Goal: Information Seeking & Learning: Learn about a topic

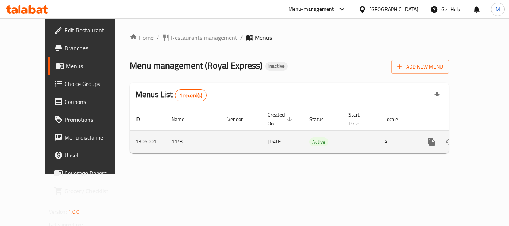
click at [484, 134] on link "enhanced table" at bounding box center [485, 142] width 18 height 18
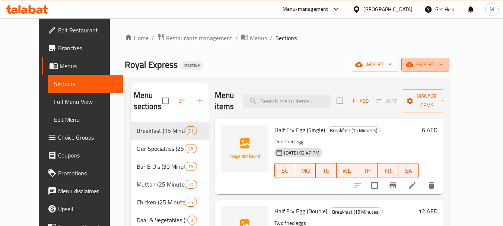
click at [443, 62] on span "export" at bounding box center [425, 64] width 36 height 9
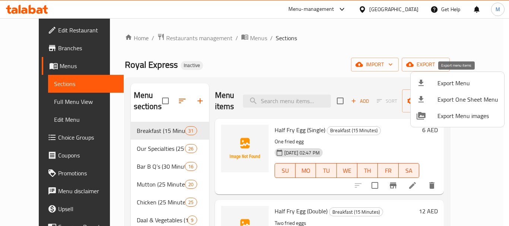
click at [468, 85] on span "Export Menu" at bounding box center [467, 83] width 61 height 9
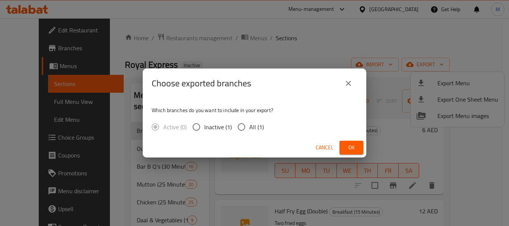
click at [253, 128] on span "All (1)" at bounding box center [256, 126] width 15 height 9
click at [249, 128] on input "All (1)" at bounding box center [241, 127] width 16 height 16
radio input "true"
click at [346, 145] on span "Ok" at bounding box center [351, 147] width 12 height 9
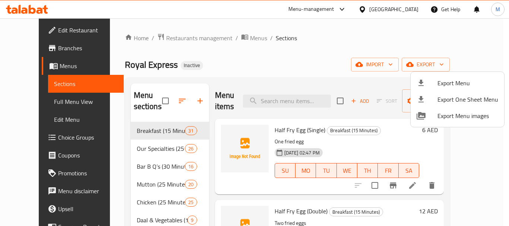
click at [200, 65] on div "Export Menu Export One Sheet Menu Export Menu images" at bounding box center [254, 113] width 509 height 226
click at [203, 117] on div at bounding box center [254, 113] width 509 height 226
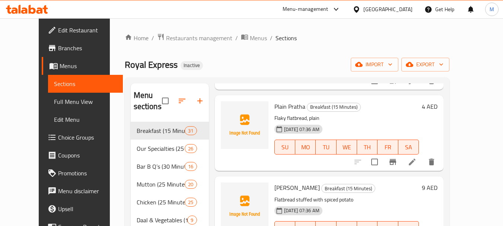
click at [54, 101] on span "Full Menu View" at bounding box center [85, 101] width 63 height 9
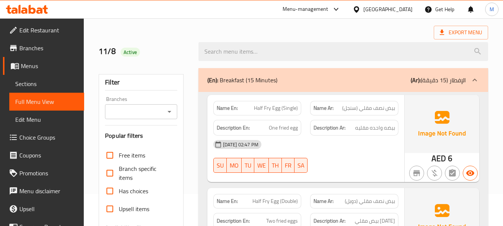
scroll to position [298, 0]
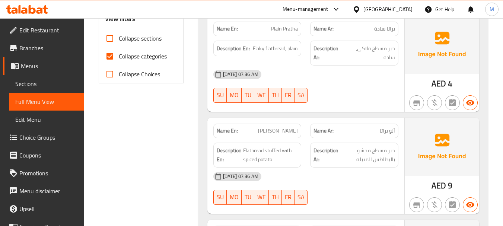
click at [111, 41] on input "Collapse sections" at bounding box center [110, 38] width 18 height 18
checkbox input "true"
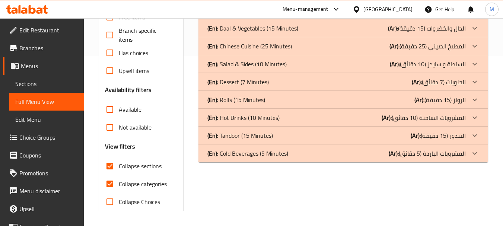
scroll to position [170, 0]
click at [108, 190] on input "Collapse categories" at bounding box center [110, 184] width 18 height 18
checkbox input "false"
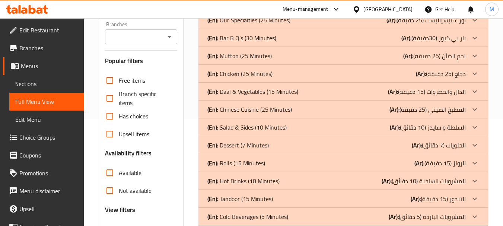
scroll to position [21, 0]
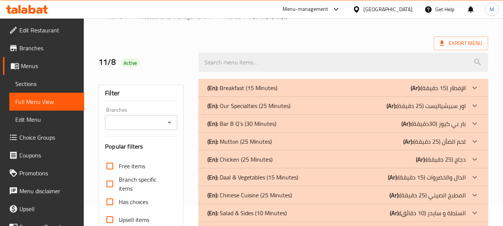
click at [225, 88] on p "(En): Breakfast (15 Minutes)" at bounding box center [242, 87] width 70 height 9
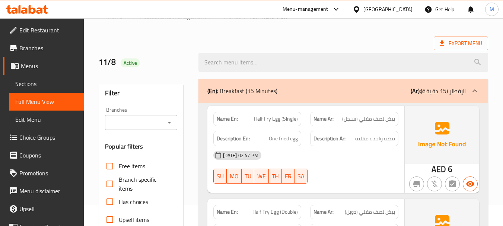
click at [329, 164] on div "[DATE] 02:47 PM" at bounding box center [306, 155] width 194 height 18
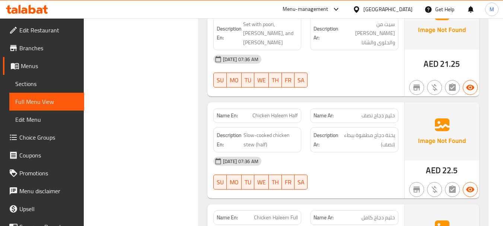
scroll to position [1042, 0]
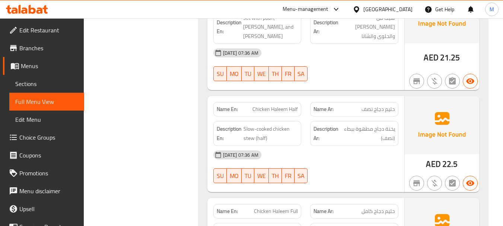
click at [274, 105] on span "Chicken Haleem Half" at bounding box center [274, 109] width 45 height 8
copy span "Chicken Haleem Half"
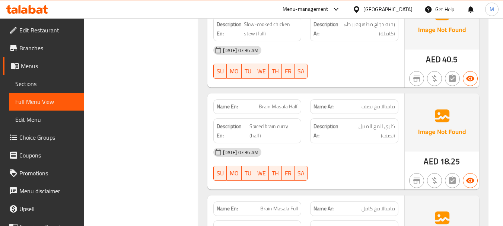
scroll to position [1266, 0]
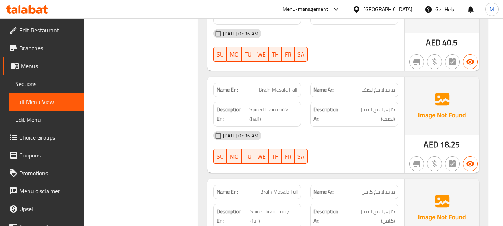
click at [274, 86] on span "Brain Masala Half" at bounding box center [278, 90] width 39 height 8
copy span "Brain Masala Half"
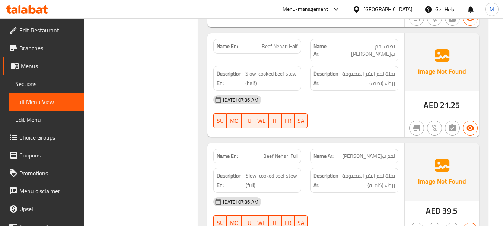
scroll to position [1526, 0]
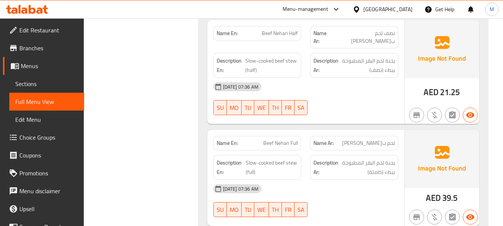
click at [286, 29] on span "Beef Nehari Half" at bounding box center [280, 33] width 36 height 8
copy span "Beef Nehari Half"
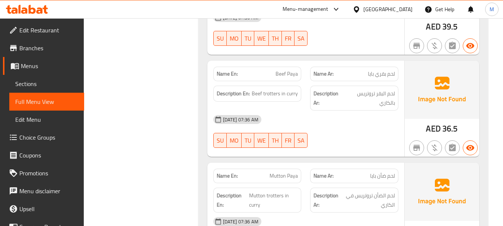
scroll to position [1713, 0]
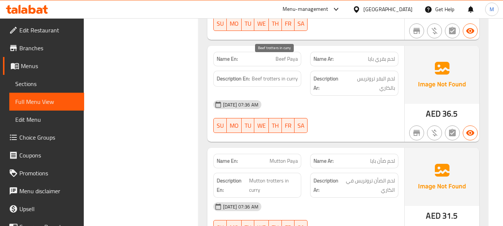
click at [273, 74] on span "Beef trotters in curry" at bounding box center [275, 78] width 46 height 9
copy span "trotters"
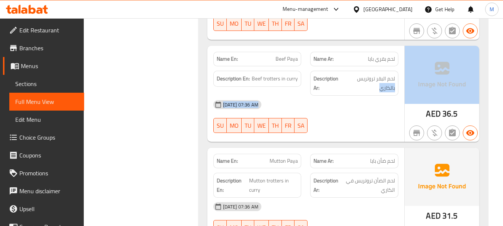
drag, startPoint x: 356, startPoint y: 62, endPoint x: 405, endPoint y: 59, distance: 50.0
click at [405, 59] on div "Name En: Beef Paya Name Ar: لحم بقري بايا Description En: Beef trotters in curr…" at bounding box center [343, 94] width 272 height 96
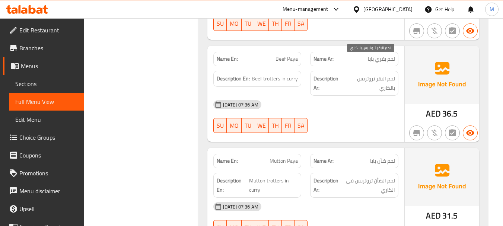
click at [375, 74] on span "لحم البقر تروتريس بالكاري" at bounding box center [370, 83] width 50 height 18
drag, startPoint x: 359, startPoint y: 62, endPoint x: 397, endPoint y: 59, distance: 38.1
click at [397, 71] on div "Description Ar: لحم البقر تروتريس بالكاري" at bounding box center [354, 83] width 88 height 25
copy span "لحم البقر تروتريس"
click at [289, 55] on span "Beef Paya" at bounding box center [287, 59] width 22 height 8
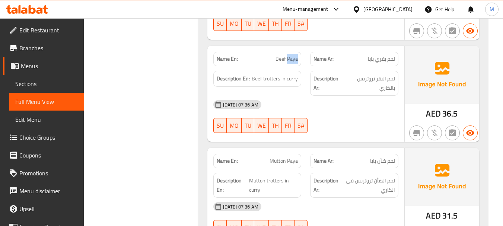
click at [289, 55] on span "Beef Paya" at bounding box center [287, 59] width 22 height 8
drag, startPoint x: 357, startPoint y: 62, endPoint x: 401, endPoint y: 56, distance: 45.0
click at [401, 66] on div "Description Ar: لحم البقر تروتريس بالكاري" at bounding box center [354, 83] width 97 height 34
copy span "لحم البقر تروتريس"
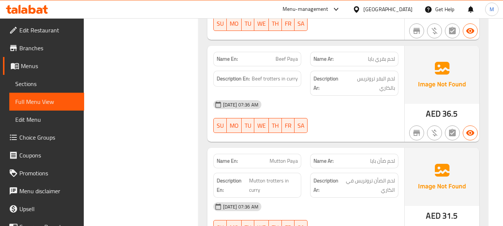
click at [279, 74] on span "Beef trotters in curry" at bounding box center [275, 78] width 46 height 9
click at [271, 74] on span "Beef trotters in curry" at bounding box center [275, 78] width 46 height 9
copy span "trotters"
drag, startPoint x: 365, startPoint y: 166, endPoint x: 360, endPoint y: 165, distance: 5.2
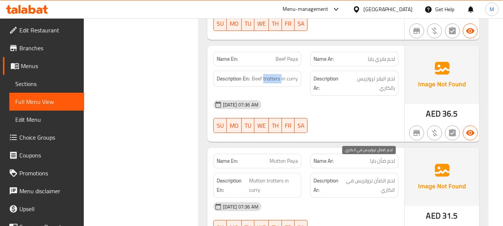
click at [365, 176] on span "لحم الضأن تروتريس في الكاري" at bounding box center [368, 185] width 53 height 18
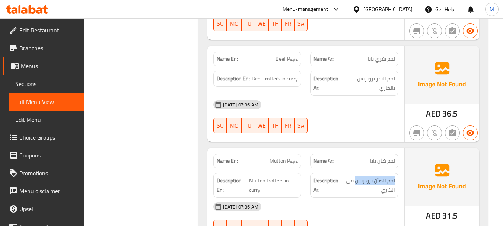
drag, startPoint x: 357, startPoint y: 163, endPoint x: 401, endPoint y: 162, distance: 44.0
click at [401, 168] on div "Description Ar: لحم الضأن تروتريس في الكاري" at bounding box center [354, 185] width 97 height 34
copy span "لحم الضأن تروتريس"
click at [127, 144] on div "Filter Branches Branches Popular filters Free items Branch specific items Has c…" at bounding box center [143, 92] width 99 height 3418
drag, startPoint x: 356, startPoint y: 165, endPoint x: 398, endPoint y: 163, distance: 42.1
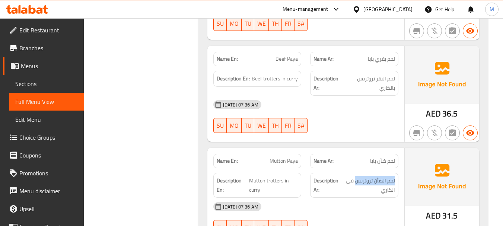
click at [398, 168] on div "Description Ar: لحم الضأن تروتريس في الكاري" at bounding box center [354, 185] width 97 height 34
copy span "لحم الضأن تروتريس"
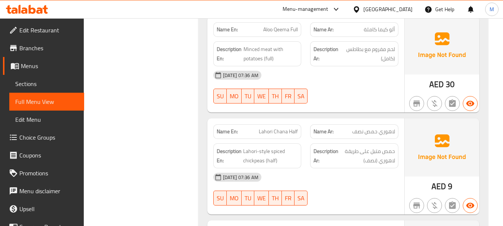
scroll to position [2085, 0]
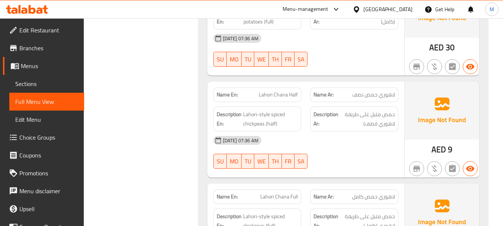
click at [283, 91] on span "Lahori Chana Half" at bounding box center [278, 95] width 39 height 8
copy span "Chana"
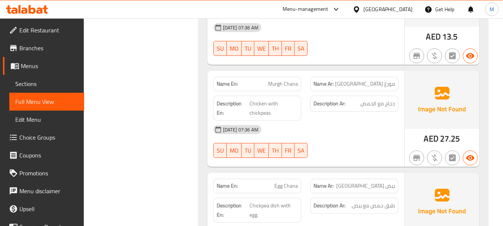
scroll to position [2346, 0]
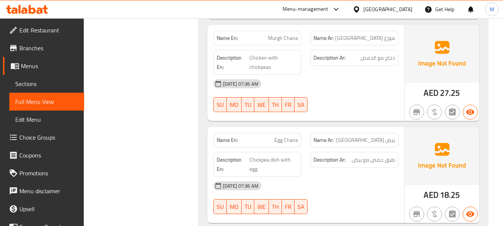
click at [280, 136] on span "Egg Chana" at bounding box center [285, 140] width 23 height 8
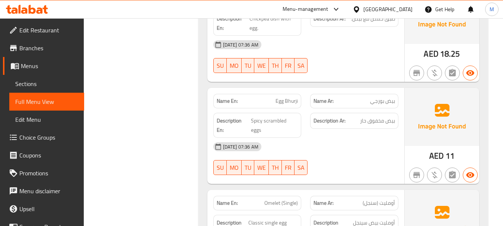
scroll to position [2532, 0]
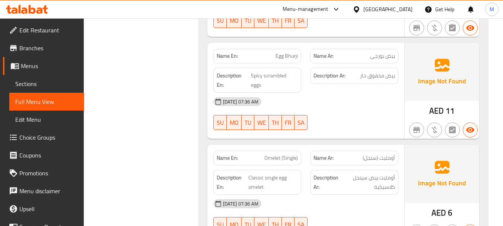
click at [292, 52] on span "Egg Bhurji" at bounding box center [287, 56] width 22 height 8
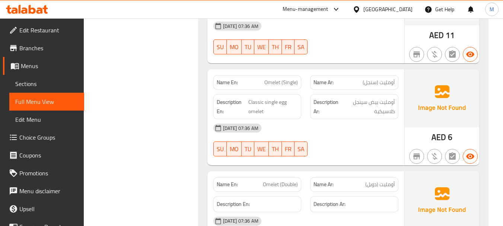
scroll to position [2643, 0]
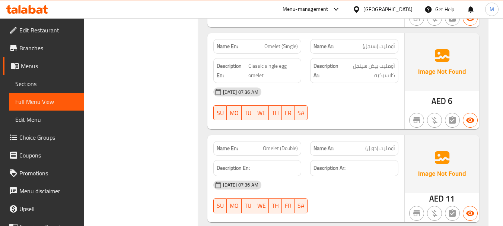
click at [283, 144] on span "Omelet (Double)" at bounding box center [280, 148] width 35 height 8
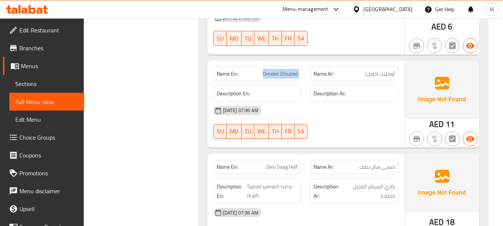
scroll to position [2755, 0]
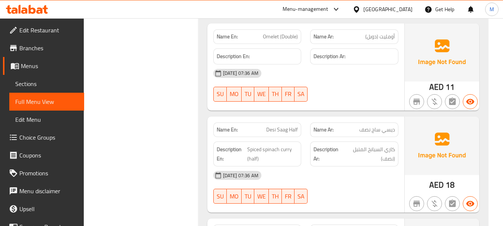
click at [340, 166] on div "[DATE] 07:36 AM SU MO TU WE TH FR SA" at bounding box center [306, 187] width 194 height 42
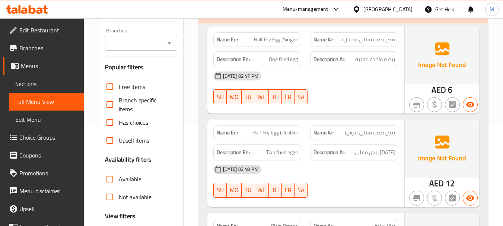
scroll to position [101, 0]
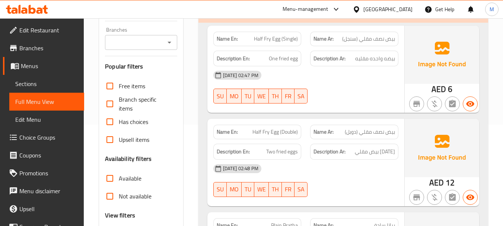
click at [266, 37] on span "Half Fry Egg (Single)" at bounding box center [276, 39] width 44 height 8
click at [271, 136] on span "Half Fry Egg (Double)" at bounding box center [274, 132] width 45 height 8
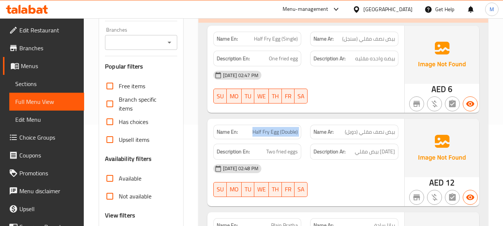
click at [271, 136] on span "Half Fry Egg (Double)" at bounding box center [274, 132] width 45 height 8
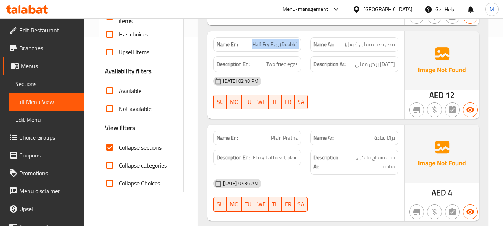
scroll to position [250, 0]
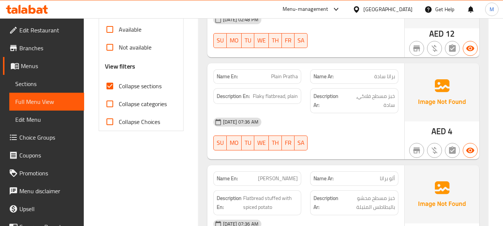
click at [213, 165] on div "Name En: Alo Pratha Name Ar: ألو براتا Description En: Flatbread stuffed with s…" at bounding box center [305, 213] width 197 height 96
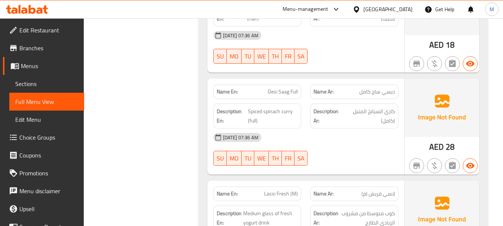
scroll to position [2932, 0]
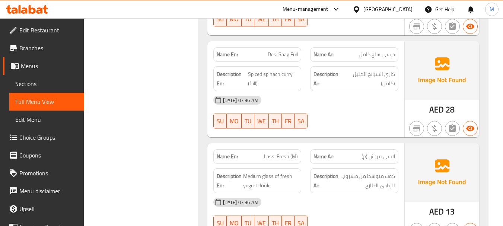
click at [294, 153] on span "Lassi Fresh (M)" at bounding box center [281, 157] width 34 height 8
click at [275, 153] on span "Lassi Fresh (M)" at bounding box center [281, 157] width 34 height 8
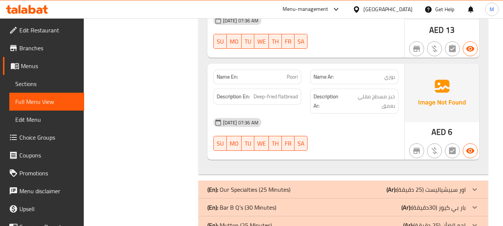
scroll to position [3081, 0]
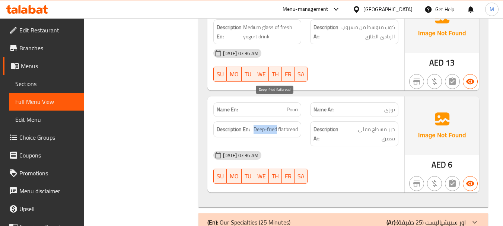
drag, startPoint x: 254, startPoint y: 102, endPoint x: 276, endPoint y: 104, distance: 22.0
click at [276, 125] on span "Deep-fried flatbread" at bounding box center [276, 129] width 44 height 9
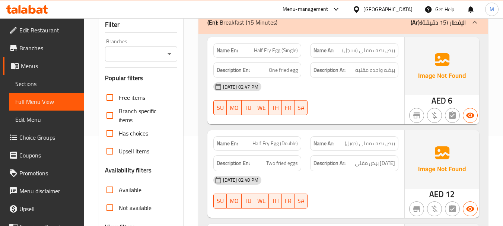
scroll to position [0, 0]
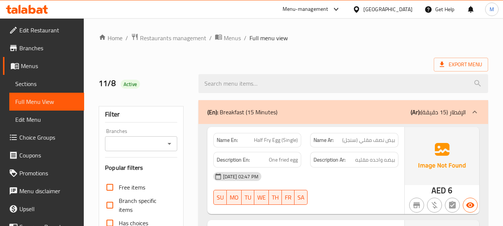
click at [338, 104] on div "(En): Breakfast (15 Minutes) (Ar): الإفطار (15 دقيقة)" at bounding box center [343, 112] width 290 height 24
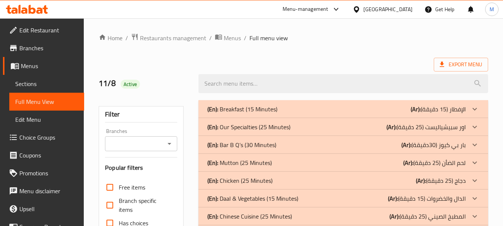
click at [245, 114] on p "(En): Our Specialties (25 Minutes)" at bounding box center [242, 109] width 70 height 9
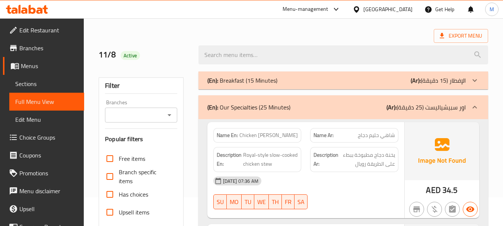
scroll to position [74, 0]
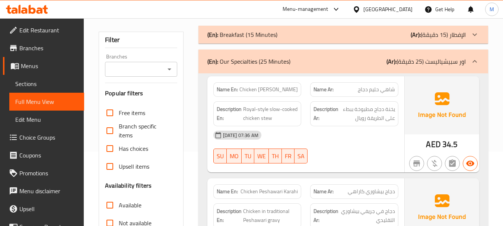
click at [337, 146] on div "[DATE] 07:36 AM SU MO TU WE TH FR SA" at bounding box center [306, 147] width 194 height 42
click at [265, 86] on span "Chicken [PERSON_NAME]" at bounding box center [268, 90] width 58 height 8
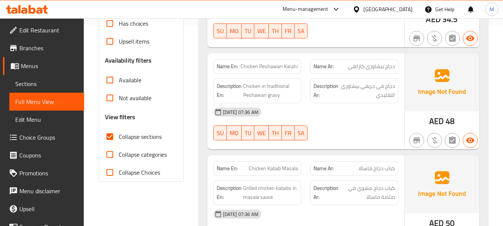
scroll to position [186, 0]
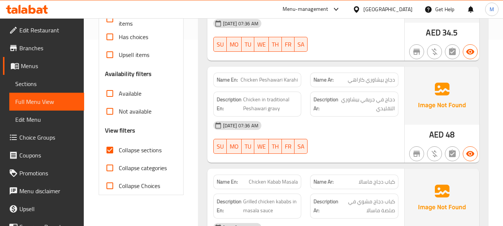
click at [326, 131] on div "[DATE] 07:36 AM" at bounding box center [306, 126] width 194 height 18
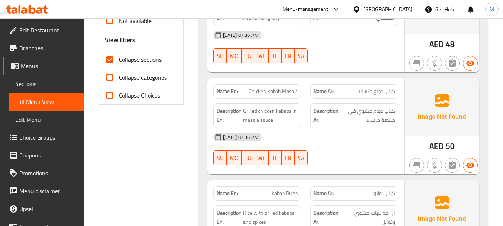
scroll to position [298, 0]
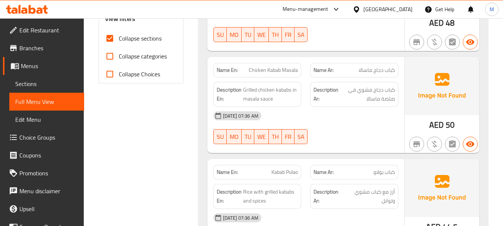
click at [335, 123] on div "[DATE] 07:36 AM" at bounding box center [306, 116] width 194 height 18
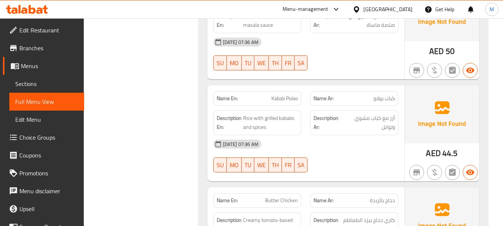
scroll to position [372, 0]
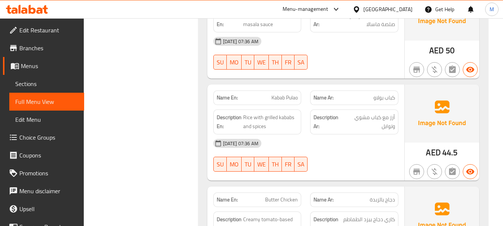
click at [321, 149] on div "[DATE] 07:36 AM" at bounding box center [306, 143] width 194 height 18
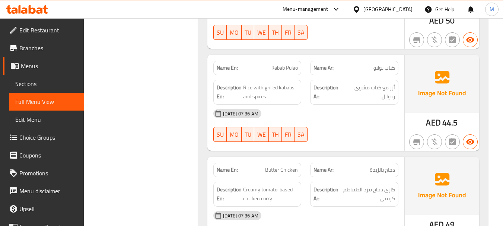
scroll to position [447, 0]
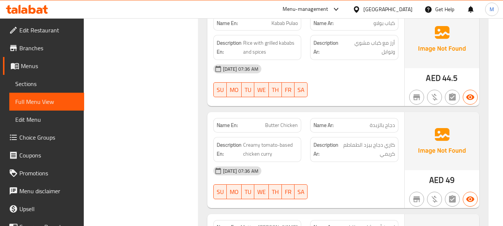
click at [340, 176] on div "[DATE] 07:36 AM" at bounding box center [306, 171] width 194 height 18
click at [281, 143] on span "Creamy tomato-based chicken curry" at bounding box center [270, 149] width 55 height 18
drag, startPoint x: 260, startPoint y: 144, endPoint x: 292, endPoint y: 143, distance: 31.3
click at [292, 143] on span "Creamy tomato-based chicken curry" at bounding box center [270, 149] width 55 height 18
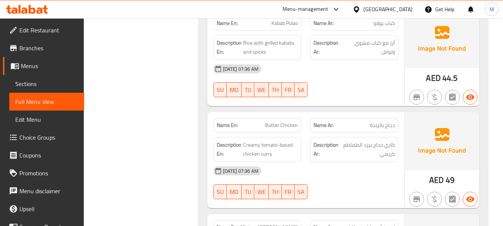
click at [329, 151] on strong "Description Ar:" at bounding box center [326, 149] width 26 height 18
drag, startPoint x: 364, startPoint y: 145, endPoint x: 383, endPoint y: 146, distance: 19.4
click at [383, 146] on span "كاري دجاج بيزد الطماطم كريمي" at bounding box center [368, 149] width 54 height 18
drag, startPoint x: 343, startPoint y: 145, endPoint x: 372, endPoint y: 145, distance: 29.4
click at [372, 145] on span "كاري دجاج بيزد الطماطم كريمي" at bounding box center [368, 149] width 54 height 18
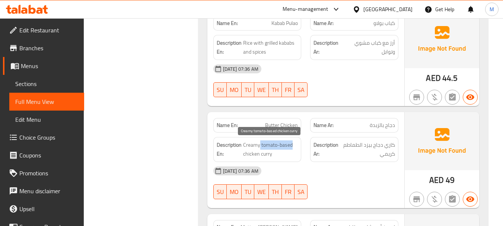
drag, startPoint x: 260, startPoint y: 144, endPoint x: 293, endPoint y: 143, distance: 32.8
click at [293, 143] on span "Creamy tomato-based chicken curry" at bounding box center [270, 149] width 55 height 18
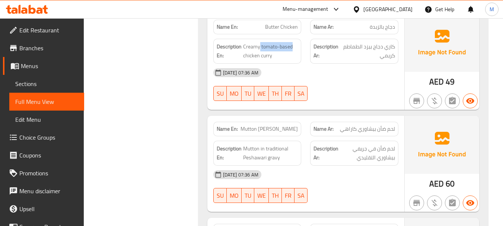
scroll to position [558, 0]
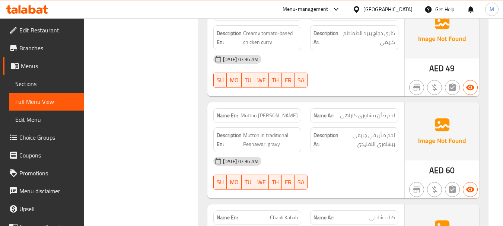
click at [333, 162] on div "[DATE] 07:36 AM" at bounding box center [306, 161] width 194 height 18
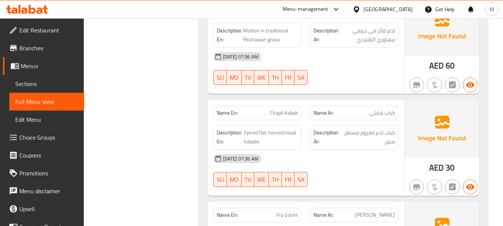
scroll to position [670, 0]
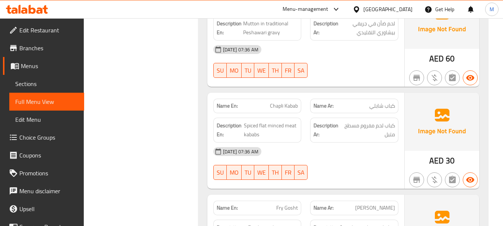
click at [331, 154] on div "[DATE] 07:36 AM" at bounding box center [306, 152] width 194 height 18
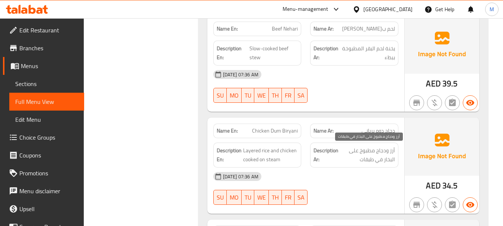
scroll to position [968, 0]
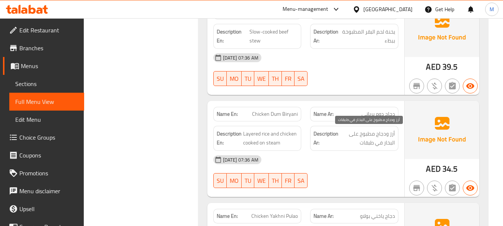
click at [343, 172] on div "[DATE] 07:36 AM SU MO TU WE TH FR SA" at bounding box center [306, 172] width 194 height 42
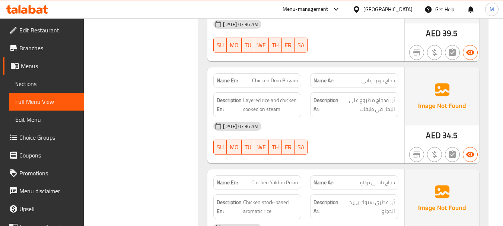
scroll to position [1080, 0]
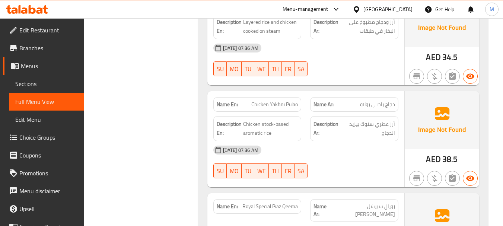
click at [328, 146] on div "[DATE] 07:36 AM" at bounding box center [306, 150] width 194 height 18
click at [362, 124] on span "أرز عطري ستوك بيزيد الدجاج" at bounding box center [369, 129] width 52 height 18
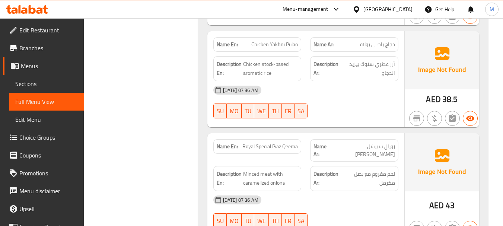
scroll to position [1154, 0]
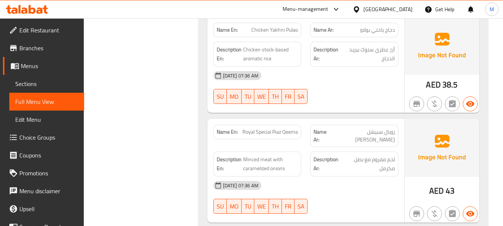
click at [300, 181] on div "[DATE] 07:36 AM" at bounding box center [306, 185] width 194 height 18
click at [287, 129] on span "Royal Special Piaz Qeema" at bounding box center [269, 132] width 55 height 8
click at [364, 133] on span "رويال سبيشل [PERSON_NAME]" at bounding box center [363, 136] width 63 height 16
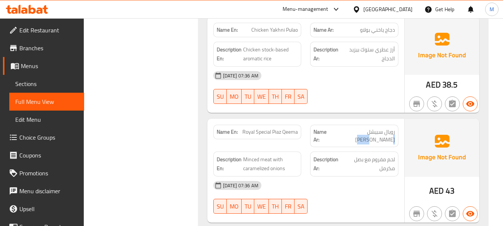
click at [364, 133] on span "رويال سبيشل [PERSON_NAME]" at bounding box center [363, 136] width 63 height 16
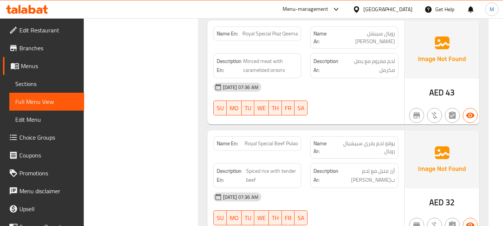
scroll to position [1266, 0]
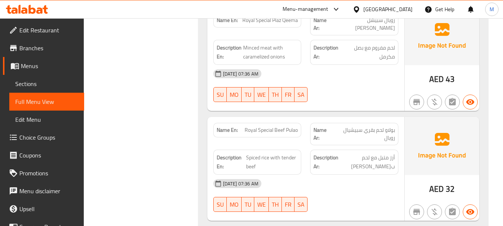
click at [302, 179] on div "[DATE] 07:36 AM" at bounding box center [306, 184] width 194 height 18
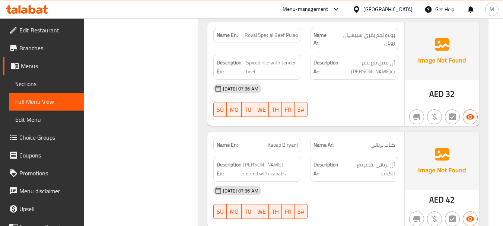
scroll to position [1378, 0]
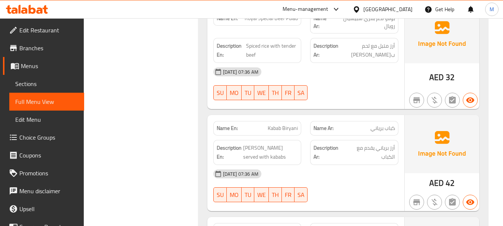
click at [348, 175] on div "[DATE] 07:36 AM SU MO TU WE TH FR SA" at bounding box center [306, 186] width 194 height 42
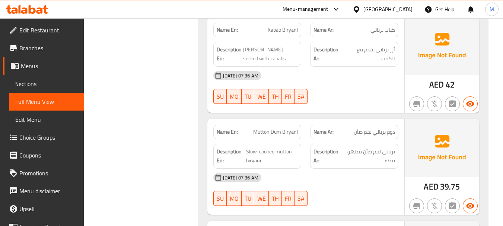
scroll to position [1489, 0]
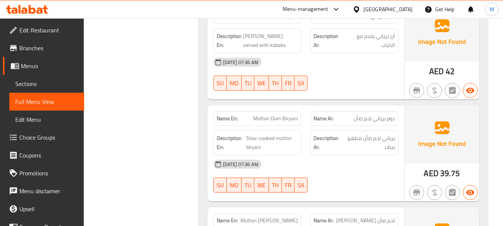
click at [347, 170] on div "[DATE] 07:36 AM SU MO TU WE TH FR SA" at bounding box center [306, 176] width 194 height 42
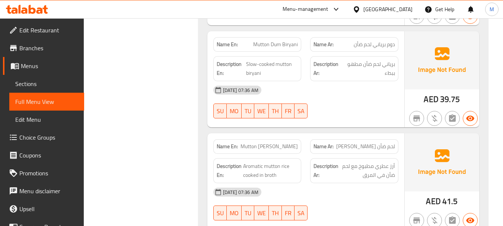
scroll to position [1564, 0]
click at [305, 183] on div "[DATE] 07:36 AM" at bounding box center [306, 192] width 194 height 18
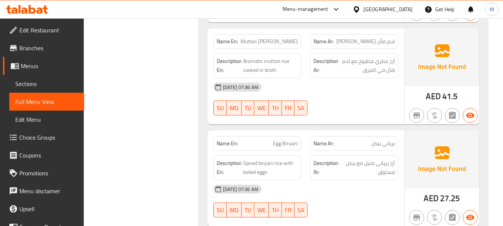
scroll to position [1675, 0]
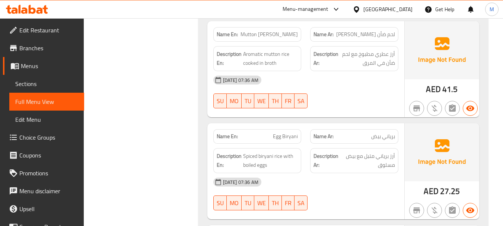
click at [303, 174] on div "[DATE] 07:36 AM" at bounding box center [306, 182] width 194 height 18
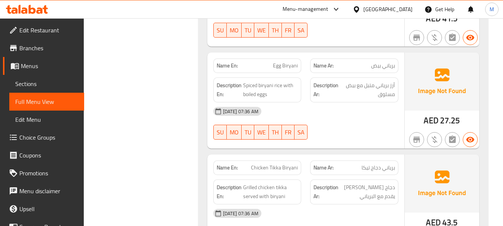
scroll to position [1787, 0]
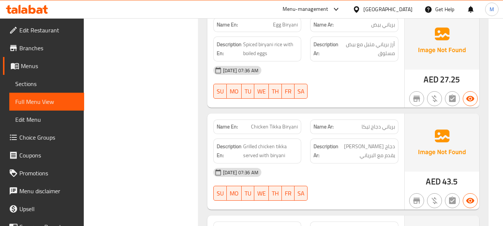
click at [314, 168] on div "[DATE] 07:36 AM" at bounding box center [306, 172] width 194 height 18
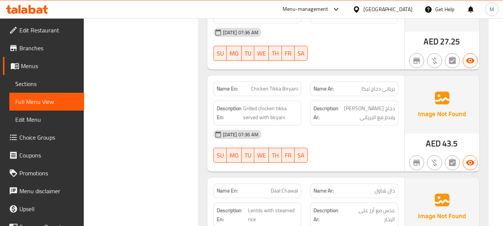
scroll to position [1862, 0]
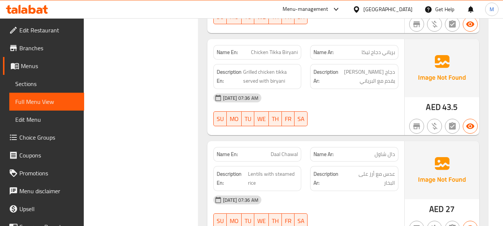
click at [304, 191] on div "[DATE] 07:36 AM" at bounding box center [306, 200] width 194 height 18
click at [288, 150] on span "Daal Chawal" at bounding box center [284, 154] width 27 height 8
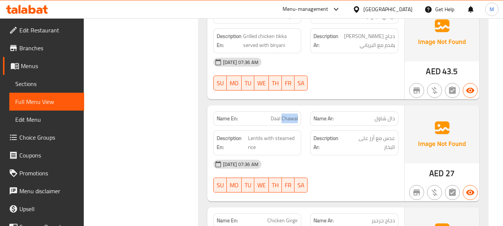
scroll to position [1973, 0]
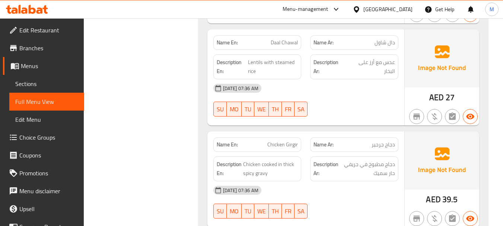
click at [318, 184] on div "[DATE] 07:36 AM" at bounding box center [306, 190] width 194 height 18
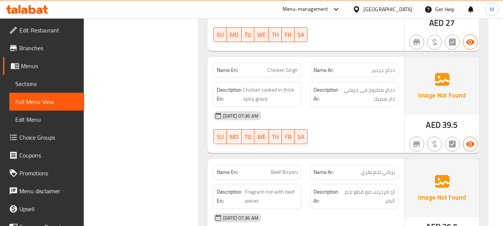
scroll to position [2085, 0]
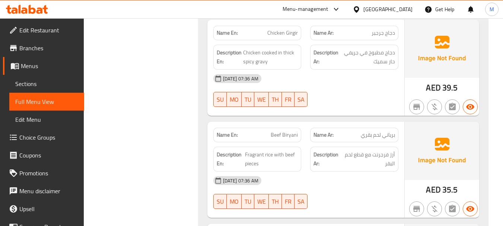
click at [315, 180] on div "[DATE] 07:36 AM" at bounding box center [306, 181] width 194 height 18
click at [251, 150] on span "Fragrant rice with beef pieces" at bounding box center [271, 159] width 53 height 18
click at [379, 150] on span "أرز فرجرنت مع قطع لحم البقر" at bounding box center [369, 159] width 52 height 18
click at [259, 150] on span "Fragrant rice with beef pieces" at bounding box center [271, 159] width 53 height 18
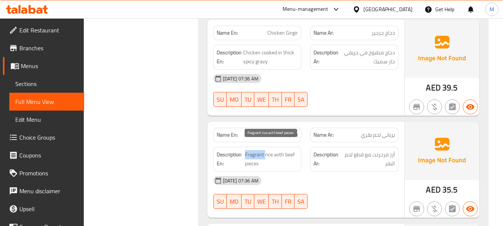
click at [259, 150] on span "Fragrant rice with beef pieces" at bounding box center [271, 159] width 53 height 18
click at [271, 150] on span "Fragrant rice with beef pieces" at bounding box center [271, 159] width 53 height 18
click at [255, 150] on span "Fragrant rice with beef pieces" at bounding box center [271, 159] width 53 height 18
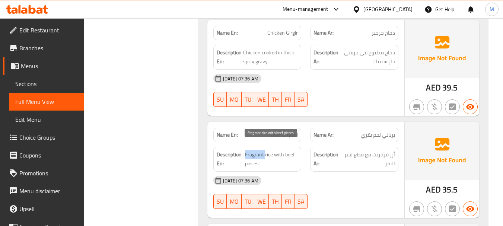
click at [255, 150] on span "Fragrant rice with beef pieces" at bounding box center [271, 159] width 53 height 18
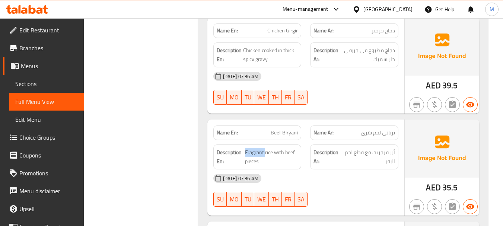
scroll to position [2234, 0]
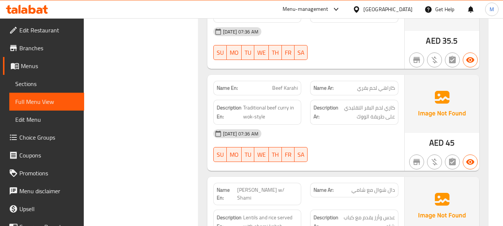
click at [338, 134] on div "[DATE] 07:36 AM" at bounding box center [306, 134] width 194 height 18
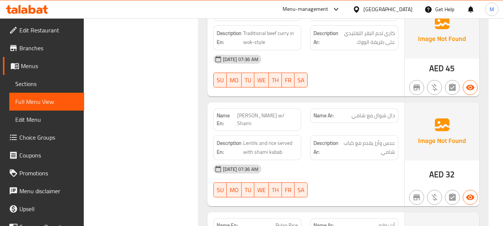
click at [334, 160] on div "[DATE] 07:36 AM" at bounding box center [306, 169] width 194 height 18
click at [287, 112] on span "[PERSON_NAME] w/ Shami" at bounding box center [267, 120] width 61 height 16
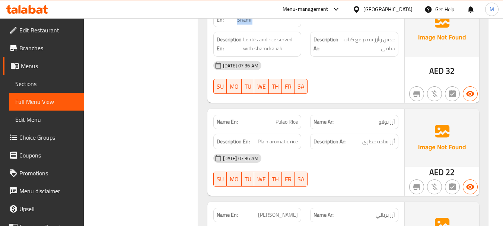
scroll to position [2457, 0]
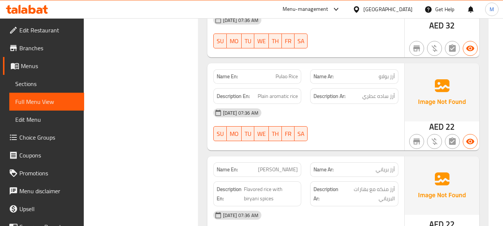
click at [340, 108] on div "[DATE] 07:36 AM SU MO TU WE TH FR SA" at bounding box center [306, 125] width 194 height 42
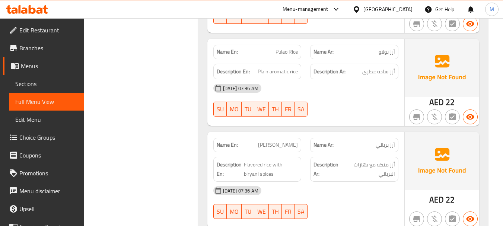
scroll to position [2494, 0]
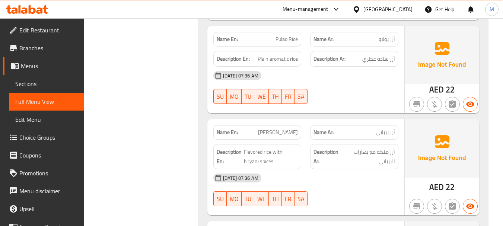
click at [362, 179] on div "[DATE] 07:36 AM SU MO TU WE TH FR SA" at bounding box center [306, 190] width 194 height 42
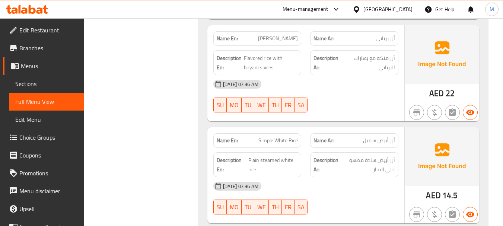
scroll to position [2606, 0]
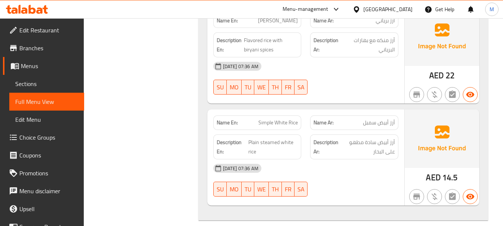
click at [333, 159] on div "[DATE] 07:36 AM" at bounding box center [306, 168] width 194 height 18
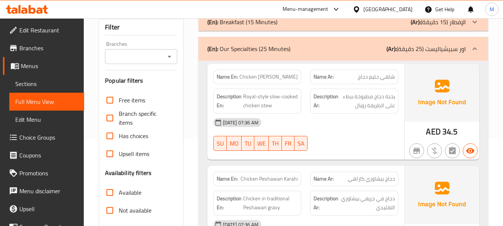
scroll to position [0, 0]
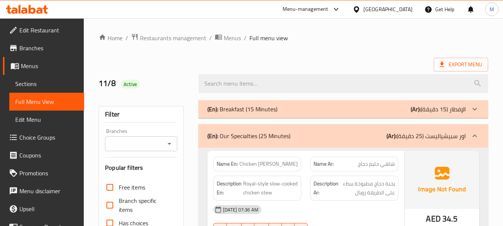
click at [315, 134] on div "(En): Our Specialties (25 Minutes) (Ar): اور سبيشياليست (25 دقيقة)" at bounding box center [336, 135] width 258 height 9
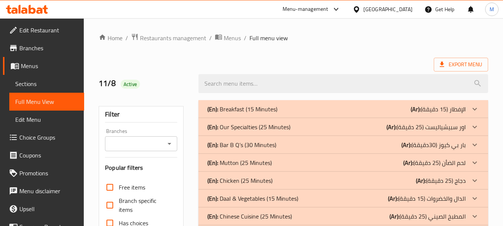
click at [295, 114] on div "(En): Bar B Q’s (30 Minutes) (Ar): بار بي كيوز (30دقيقة)" at bounding box center [336, 109] width 258 height 9
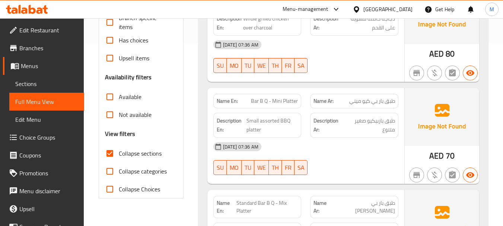
scroll to position [186, 0]
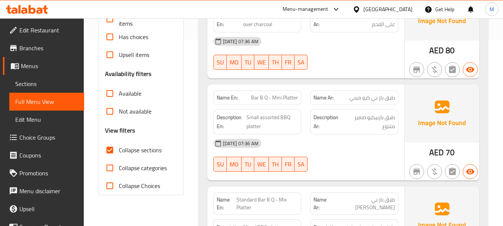
click at [281, 94] on span "Bar B Q - Mini Platter" at bounding box center [274, 98] width 47 height 8
click at [263, 126] on span "Small assorted BBQ platter" at bounding box center [271, 122] width 51 height 18
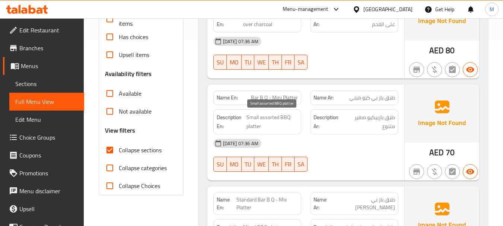
click at [262, 127] on span "Small assorted BBQ platter" at bounding box center [271, 122] width 51 height 18
click at [261, 127] on span "Small assorted BBQ platter" at bounding box center [271, 122] width 51 height 18
click at [261, 116] on span "Small assorted BBQ platter" at bounding box center [271, 122] width 51 height 18
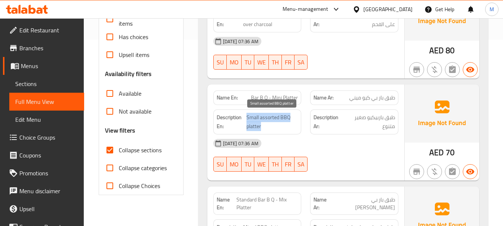
click at [261, 116] on span "Small assorted BBQ platter" at bounding box center [271, 122] width 51 height 18
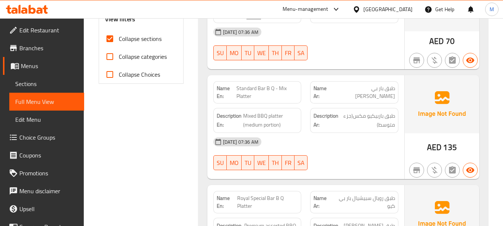
scroll to position [298, 0]
click at [311, 146] on div "[DATE] 07:36 AM" at bounding box center [306, 142] width 194 height 18
click at [250, 124] on span "Mixed BBQ platter (medium portion)" at bounding box center [270, 120] width 55 height 18
click at [249, 124] on span "Mixed BBQ platter (medium portion)" at bounding box center [270, 120] width 55 height 18
click at [246, 124] on span "Mixed BBQ platter (medium portion)" at bounding box center [270, 120] width 55 height 18
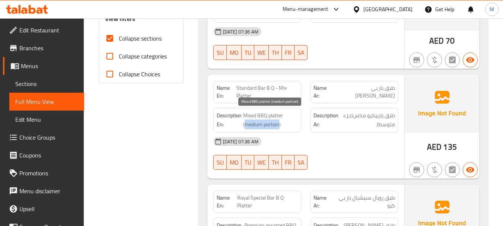
drag, startPoint x: 245, startPoint y: 125, endPoint x: 279, endPoint y: 124, distance: 33.9
click at [279, 124] on span "Mixed BBQ platter (medium portion)" at bounding box center [270, 120] width 55 height 18
click at [286, 138] on div "[DATE] 07:36 AM" at bounding box center [306, 142] width 194 height 18
click at [262, 90] on span "Standard Bar B Q - Mix Platter" at bounding box center [267, 92] width 62 height 16
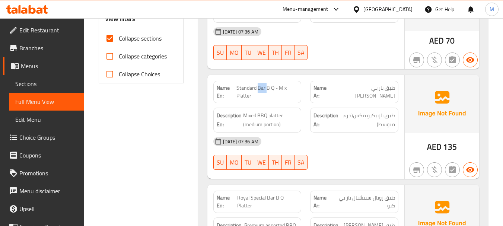
click at [262, 90] on span "Standard Bar B Q - Mix Platter" at bounding box center [267, 92] width 62 height 16
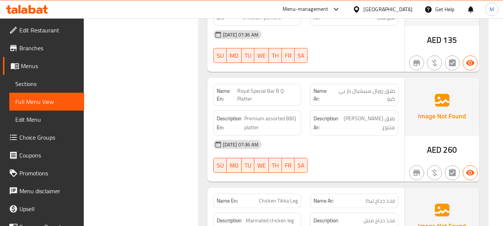
scroll to position [410, 0]
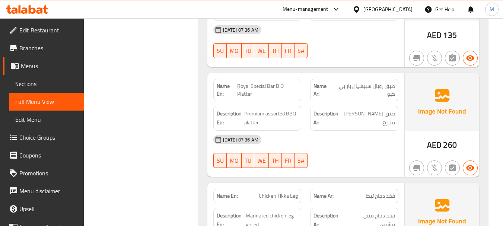
click at [260, 85] on span "Royal Special Bar B Q Platter" at bounding box center [267, 90] width 61 height 16
click at [259, 120] on span "Premium assorted BBQ platter" at bounding box center [271, 118] width 54 height 18
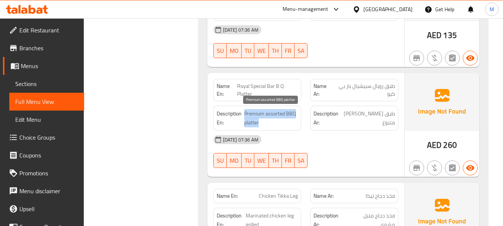
click at [259, 120] on span "Premium assorted BBQ platter" at bounding box center [271, 118] width 54 height 18
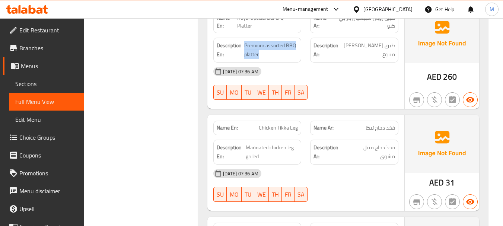
scroll to position [484, 0]
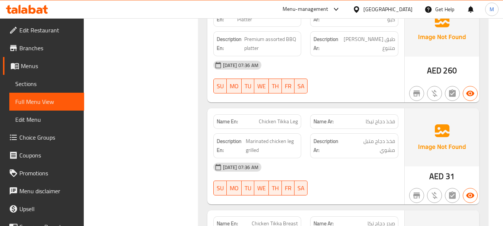
click at [296, 121] on span "Chicken Tikka Leg" at bounding box center [278, 122] width 39 height 8
drag, startPoint x: 260, startPoint y: 121, endPoint x: 309, endPoint y: 122, distance: 49.5
click at [309, 122] on div "Name En: Chicken Tikka Leg Name Ar: فخذ دجاج تيكا" at bounding box center [306, 121] width 194 height 23
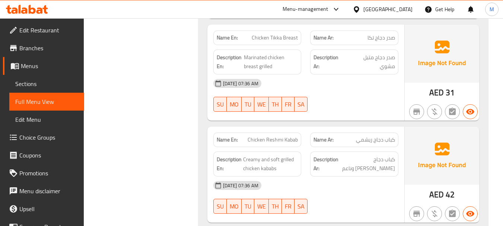
scroll to position [670, 0]
click at [280, 168] on span "Creamy and soft grilled chicken kababs" at bounding box center [270, 164] width 55 height 18
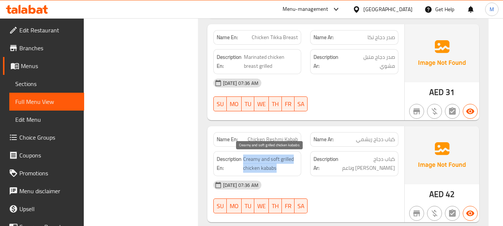
click at [280, 168] on span "Creamy and soft grilled chicken kababs" at bounding box center [270, 164] width 55 height 18
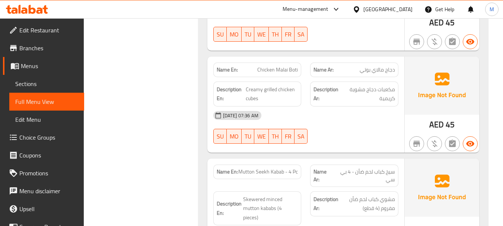
scroll to position [1191, 0]
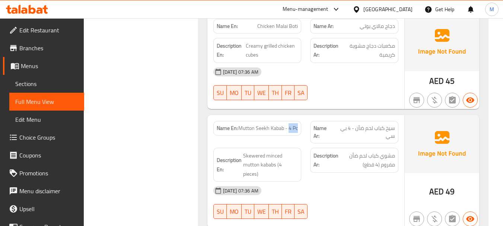
drag, startPoint x: 289, startPoint y: 128, endPoint x: 299, endPoint y: 128, distance: 10.4
click at [299, 128] on div "Name En: Mutton Seekh Kabab - 4 Pc" at bounding box center [257, 128] width 88 height 15
drag, startPoint x: 381, startPoint y: 138, endPoint x: 352, endPoint y: 128, distance: 30.4
click at [352, 128] on span "سيخ كباب لحم ضأن - 4 بي سي" at bounding box center [364, 132] width 62 height 16
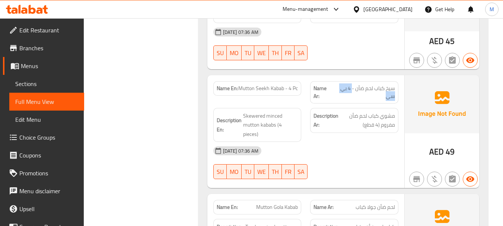
scroll to position [1266, 0]
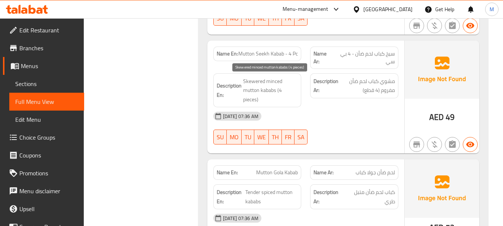
click at [271, 92] on span "Skewered minced mutton kababs (4 pieces)" at bounding box center [270, 91] width 55 height 28
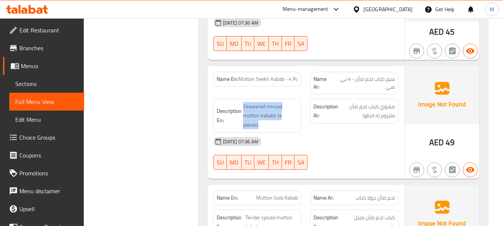
scroll to position [1229, 0]
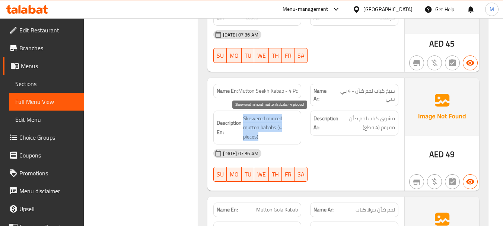
click at [253, 122] on span "Skewered minced mutton kababs (4 pieces)" at bounding box center [270, 128] width 55 height 28
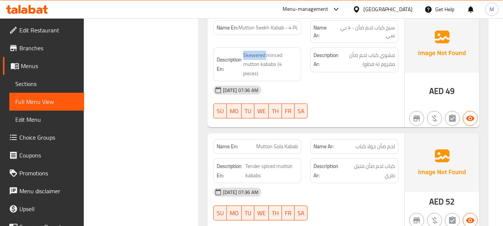
scroll to position [1303, 0]
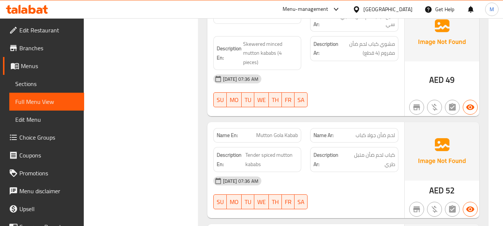
click at [319, 175] on div "[DATE] 07:36 AM" at bounding box center [306, 181] width 194 height 18
click at [284, 131] on span "Mutton Gola Kabab" at bounding box center [277, 135] width 42 height 8
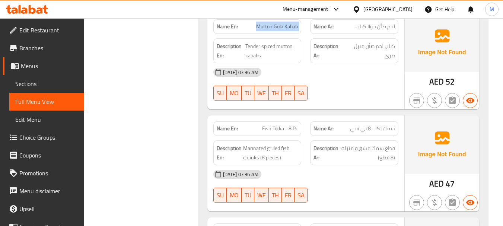
scroll to position [1415, 0]
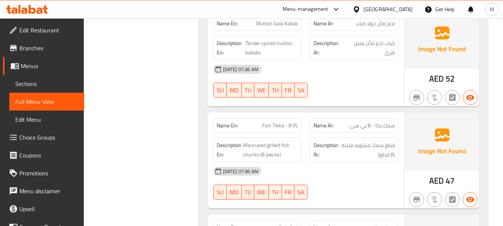
click at [262, 122] on span "Fish Tikka - 8 Pc" at bounding box center [280, 126] width 36 height 8
drag, startPoint x: 349, startPoint y: 116, endPoint x: 370, endPoint y: 116, distance: 20.9
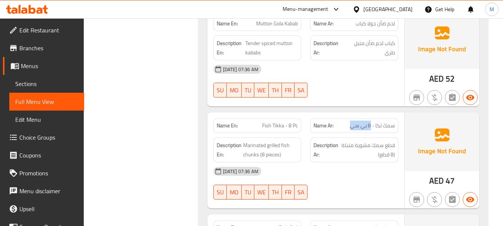
click at [370, 122] on p "Name Ar: سمك تكا - 8 بي سي" at bounding box center [354, 126] width 82 height 8
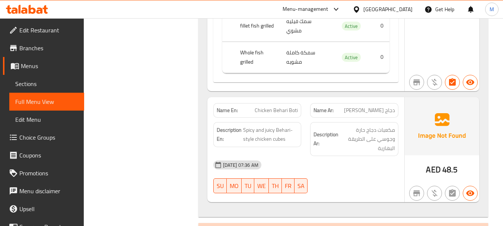
scroll to position [1787, 0]
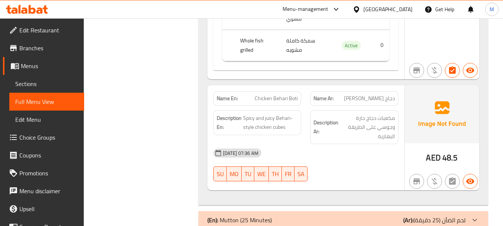
click at [329, 159] on div "[DATE] 07:36 AM SU MO TU WE TH FR SA" at bounding box center [306, 165] width 194 height 42
click at [266, 117] on span "Spicy and juicy Behari-style chicken cubes" at bounding box center [270, 123] width 55 height 18
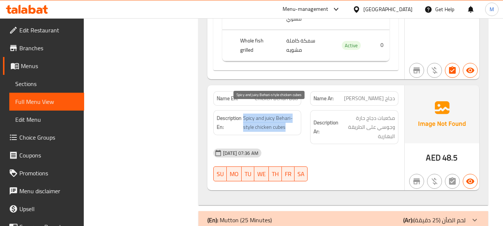
click at [265, 117] on span "Spicy and juicy Behari-style chicken cubes" at bounding box center [270, 123] width 55 height 18
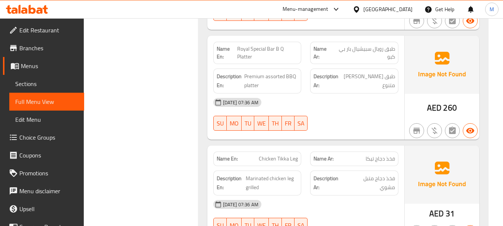
scroll to position [112, 0]
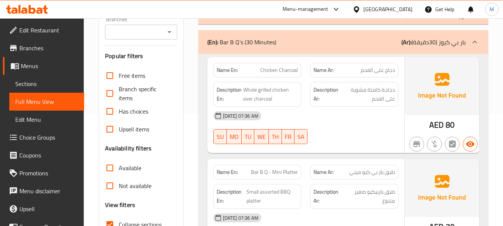
click at [268, 34] on div "(En): Bar B Q’s (30 Minutes) (Ar): بار بي كيوز (30دقيقة)" at bounding box center [343, 42] width 290 height 24
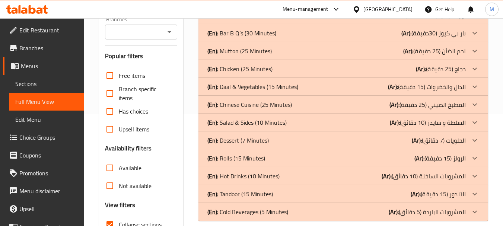
scroll to position [0, 0]
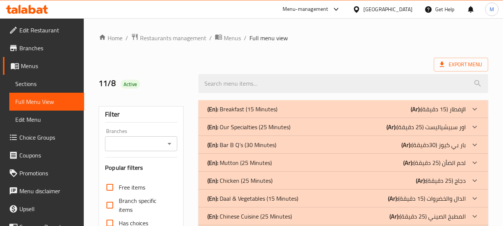
click at [233, 114] on p "(En): Mutton (25 Minutes)" at bounding box center [242, 109] width 70 height 9
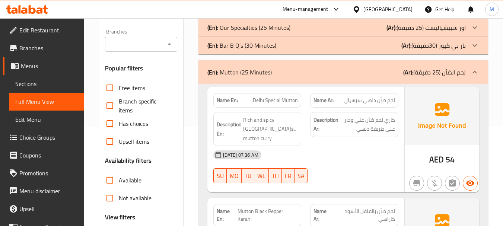
scroll to position [112, 0]
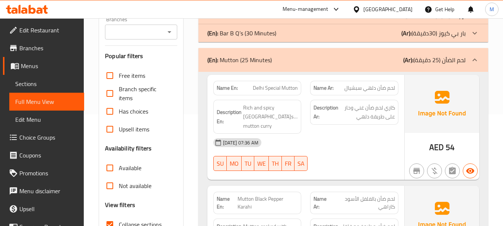
click at [321, 138] on div "[DATE] 07:36 AM" at bounding box center [306, 143] width 194 height 18
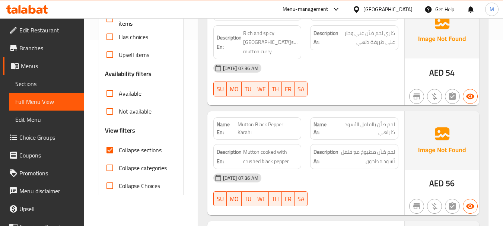
click at [291, 169] on div "[DATE] 07:36 AM" at bounding box center [306, 178] width 194 height 18
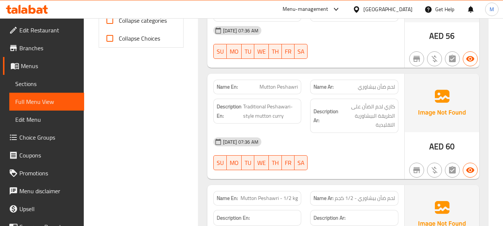
scroll to position [335, 0]
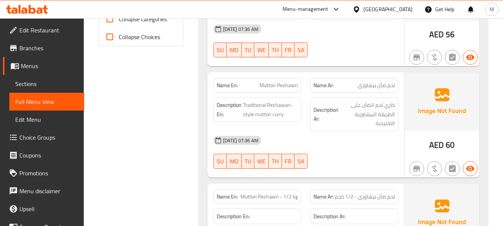
click at [340, 141] on div "[DATE] 07:36 AM SU MO TU WE TH FR SA" at bounding box center [306, 152] width 194 height 42
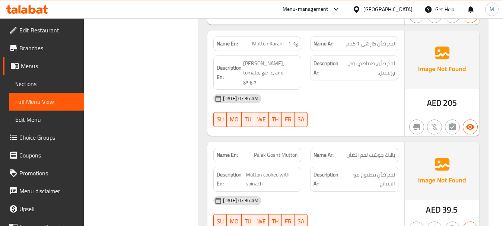
scroll to position [894, 0]
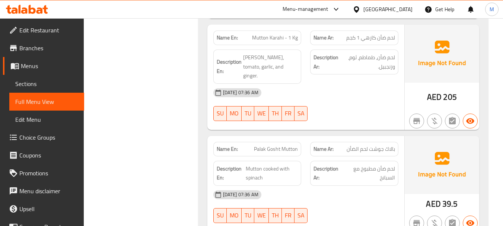
click at [281, 145] on span "Palak Gosht Mutton" at bounding box center [276, 149] width 44 height 8
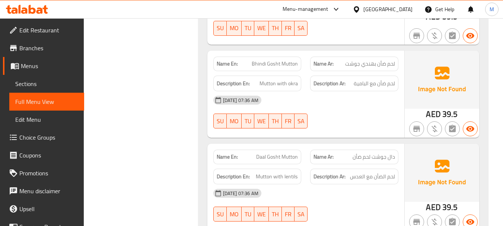
scroll to position [1191, 0]
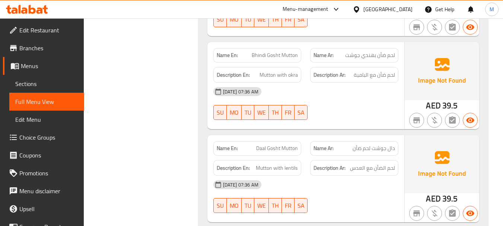
click at [280, 144] on span "Daal Gosht Mutton" at bounding box center [277, 148] width 42 height 8
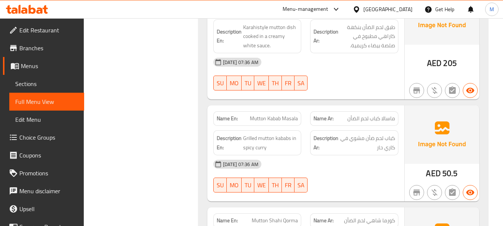
scroll to position [1675, 0]
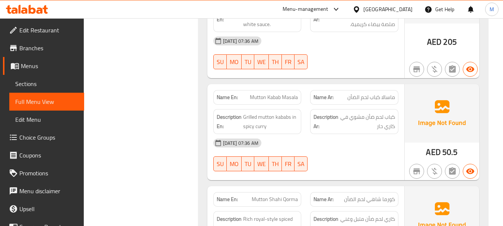
click at [270, 93] on span "Mutton Kabab Masala" at bounding box center [274, 97] width 48 height 8
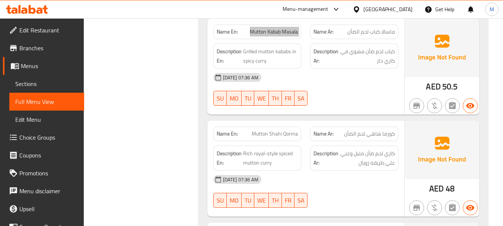
scroll to position [1750, 0]
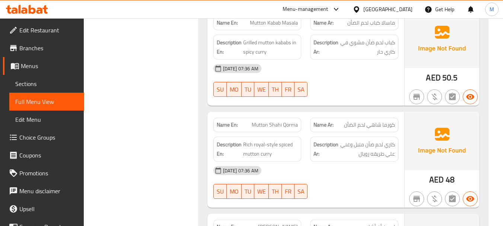
click at [264, 121] on span "Mutton Shahi Qorma" at bounding box center [275, 125] width 46 height 8
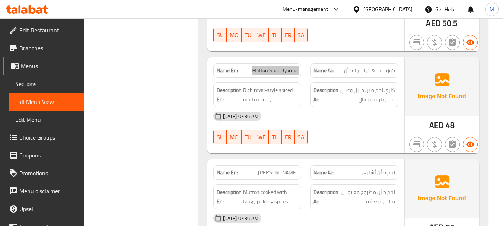
scroll to position [1824, 0]
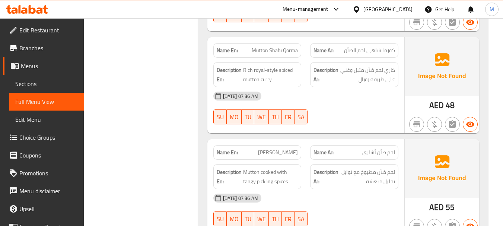
click at [286, 189] on div "[DATE] 07:36 AM" at bounding box center [306, 198] width 194 height 18
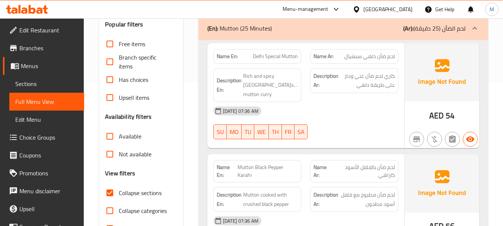
scroll to position [0, 0]
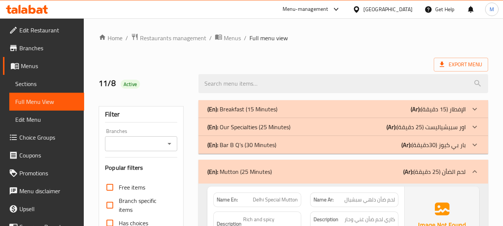
click at [321, 182] on div "(En): Mutton (25 Minutes) (Ar): لحم الضأن (25 دقيقة)" at bounding box center [343, 172] width 290 height 24
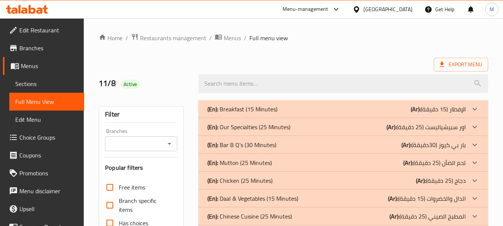
click at [246, 114] on p "(En): Chicken (25 Minutes)" at bounding box center [242, 109] width 70 height 9
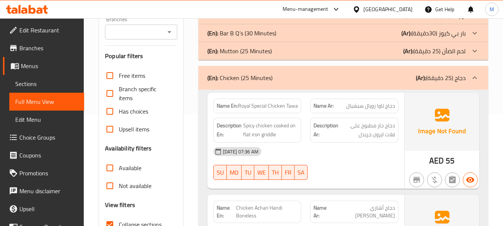
scroll to position [149, 0]
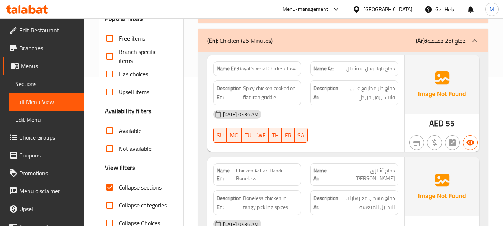
click at [325, 115] on div "[DATE] 07:36 AM" at bounding box center [306, 114] width 194 height 18
click at [279, 99] on span "Spicy chicken cooked on flat iron griddle" at bounding box center [270, 93] width 55 height 18
drag, startPoint x: 279, startPoint y: 98, endPoint x: 237, endPoint y: 99, distance: 41.7
click at [237, 99] on h6 "Description En: Spicy chicken cooked on flat iron griddle" at bounding box center [258, 93] width 82 height 18
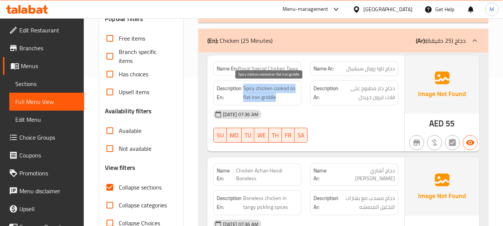
click at [245, 98] on span "Spicy chicken cooked on flat iron griddle" at bounding box center [270, 93] width 55 height 18
drag, startPoint x: 242, startPoint y: 98, endPoint x: 280, endPoint y: 96, distance: 38.0
click at [280, 96] on h6 "Description En: Spicy chicken cooked on flat iron griddle" at bounding box center [258, 93] width 82 height 18
click at [280, 96] on span "Spicy chicken cooked on flat iron griddle" at bounding box center [270, 93] width 55 height 18
drag, startPoint x: 276, startPoint y: 97, endPoint x: 243, endPoint y: 98, distance: 32.8
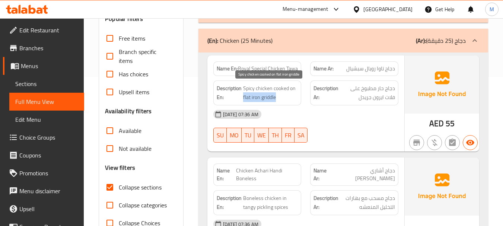
click at [243, 98] on span "Spicy chicken cooked on flat iron griddle" at bounding box center [270, 93] width 55 height 18
click at [287, 98] on span "Spicy chicken cooked on flat iron griddle" at bounding box center [270, 93] width 55 height 18
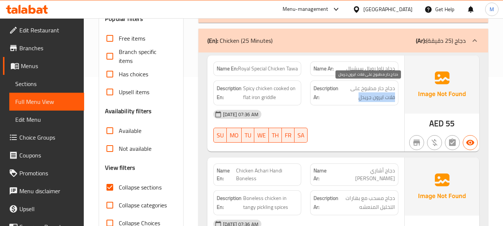
drag, startPoint x: 369, startPoint y: 99, endPoint x: 349, endPoint y: 90, distance: 21.2
click at [349, 90] on span "دجاج حار مطبوخ على فلات ايرون جريدل" at bounding box center [367, 93] width 55 height 18
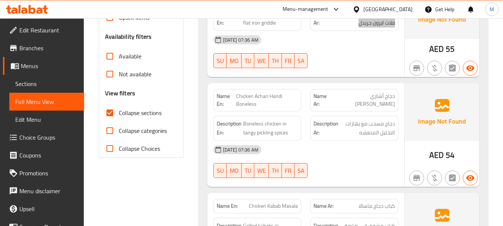
scroll to position [186, 0]
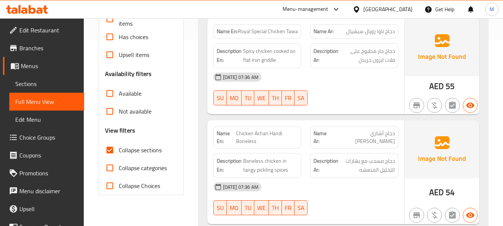
click at [307, 188] on div "[DATE] 07:36 AM" at bounding box center [306, 187] width 194 height 18
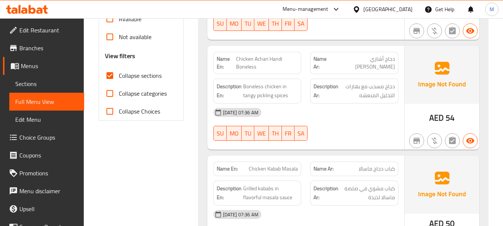
scroll to position [335, 0]
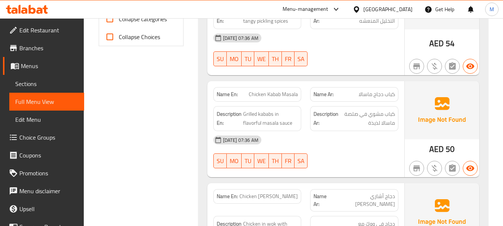
click at [341, 147] on div "[DATE] 07:36 AM" at bounding box center [306, 140] width 194 height 18
click at [252, 118] on span "Grilled kababs in flavorful masala sauce" at bounding box center [270, 118] width 55 height 18
click at [252, 124] on span "Grilled kababs in flavorful masala sauce" at bounding box center [270, 118] width 55 height 18
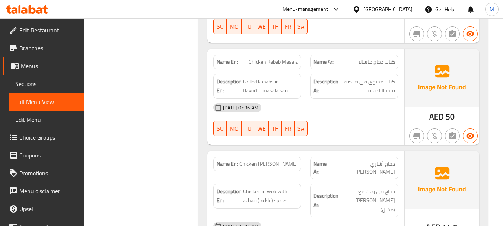
scroll to position [410, 0]
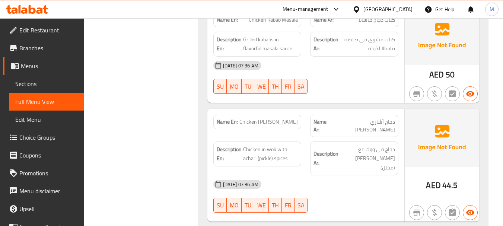
click at [308, 175] on div "[DATE] 07:36 AM" at bounding box center [306, 184] width 194 height 18
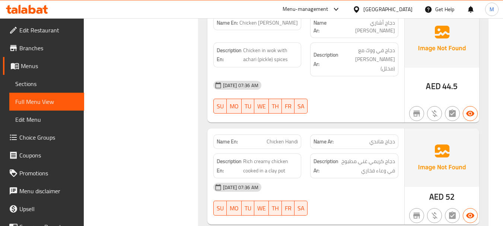
scroll to position [521, 0]
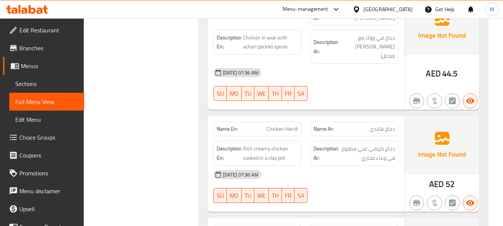
click at [324, 166] on div "[DATE] 07:36 AM" at bounding box center [306, 175] width 194 height 18
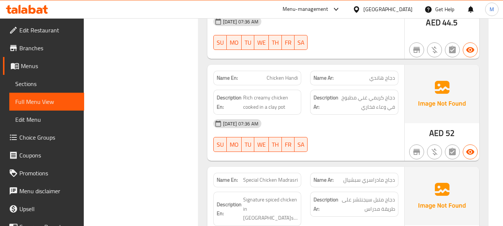
scroll to position [596, 0]
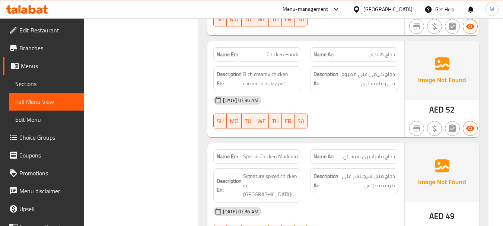
click at [306, 203] on div "[DATE] 07:36 AM" at bounding box center [306, 212] width 194 height 18
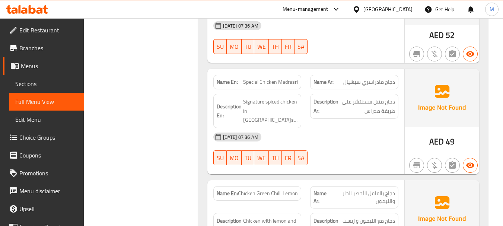
scroll to position [707, 0]
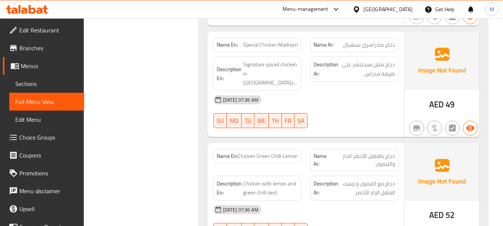
click at [337, 201] on div "[DATE] 07:36 AM" at bounding box center [306, 210] width 194 height 18
click at [276, 152] on span "Chicken Green Chilli Lemon" at bounding box center [268, 156] width 60 height 8
click at [269, 179] on span "Chicken with lemon and green chilli zest" at bounding box center [270, 188] width 55 height 18
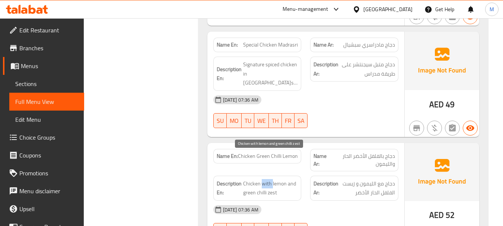
click at [269, 179] on span "Chicken with lemon and green chilli zest" at bounding box center [270, 188] width 55 height 18
click at [250, 179] on span "Chicken with lemon and green chilli zest" at bounding box center [270, 188] width 55 height 18
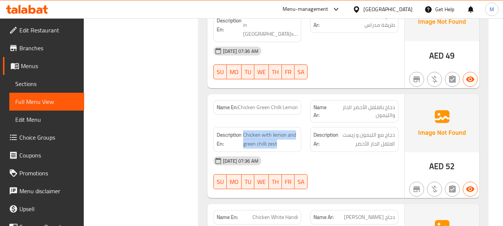
scroll to position [819, 0]
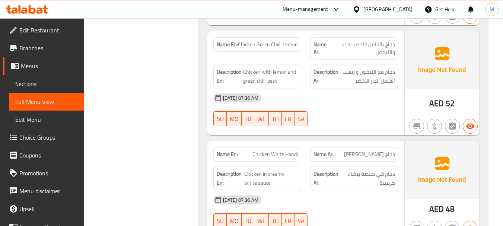
click at [311, 191] on div "[DATE] 07:36 AM" at bounding box center [306, 200] width 194 height 18
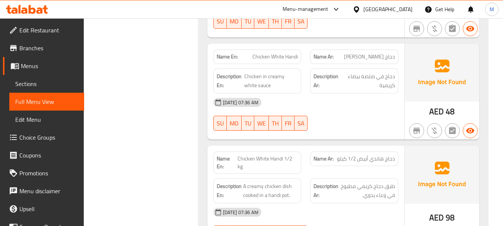
scroll to position [931, 0]
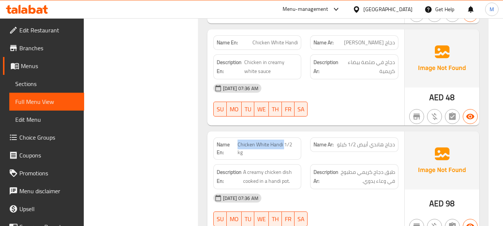
drag, startPoint x: 238, startPoint y: 117, endPoint x: 284, endPoint y: 115, distance: 45.8
click at [284, 141] on span "Chicken White Handi 1/2 kg" at bounding box center [268, 149] width 60 height 16
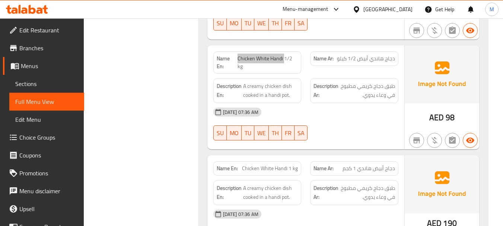
scroll to position [1005, 0]
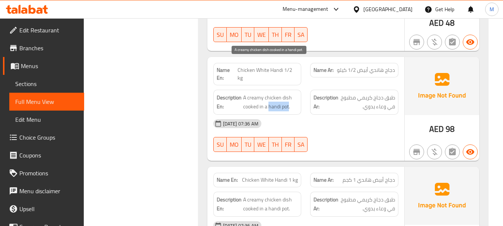
drag, startPoint x: 269, startPoint y: 71, endPoint x: 289, endPoint y: 69, distance: 19.5
click at [289, 93] on span "A creamy chicken dish cooked in a handi pot." at bounding box center [270, 102] width 55 height 18
click at [296, 115] on div "[DATE] 07:36 AM" at bounding box center [306, 124] width 194 height 18
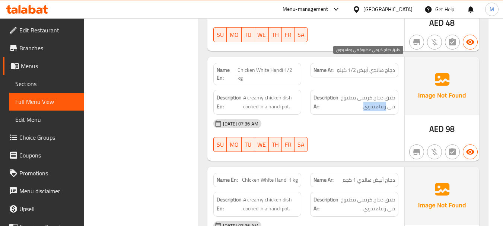
drag, startPoint x: 365, startPoint y: 74, endPoint x: 386, endPoint y: 70, distance: 22.1
click at [386, 93] on span "طبق دجاج كريمي مطبوخ في وعاء يدوي." at bounding box center [367, 102] width 55 height 18
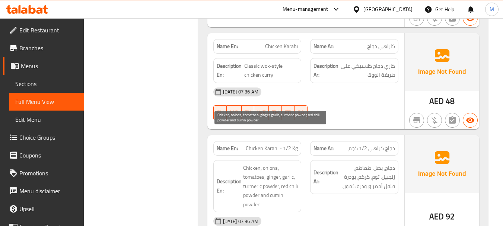
scroll to position [1564, 0]
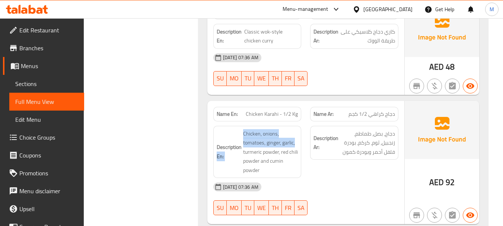
click at [243, 129] on h6 "Description En: Chicken, onions, tomatoes, ginger, garlic, turmeric powder, red…" at bounding box center [258, 152] width 82 height 46
click at [253, 110] on span "Chicken Karahi - 1/2 Kg" at bounding box center [272, 114] width 52 height 8
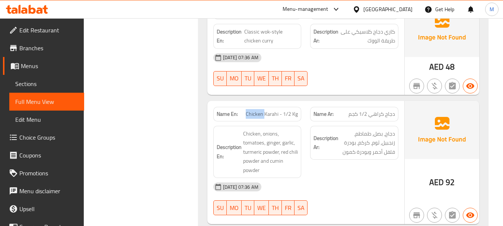
click at [253, 110] on span "Chicken Karahi - 1/2 Kg" at bounding box center [272, 114] width 52 height 8
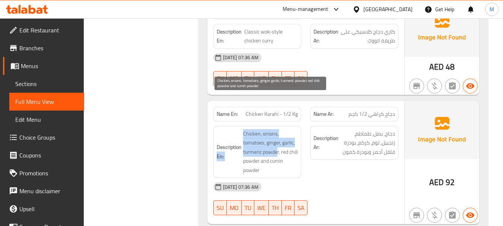
drag, startPoint x: 242, startPoint y: 117, endPoint x: 277, endPoint y: 118, distance: 35.0
click at [277, 129] on h6 "Description En: Chicken, onions, tomatoes, ginger, garlic, turmeric powder, red…" at bounding box center [258, 152] width 82 height 46
click at [277, 129] on span "Chicken, onions, tomatoes, ginger, garlic, turmeric powder, red chili powder an…" at bounding box center [270, 152] width 55 height 46
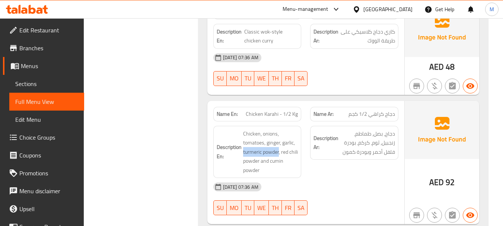
drag, startPoint x: 278, startPoint y: 116, endPoint x: 242, endPoint y: 119, distance: 36.6
click at [242, 129] on h6 "Description En: Chicken, onions, tomatoes, ginger, garlic, turmeric powder, red…" at bounding box center [258, 152] width 82 height 46
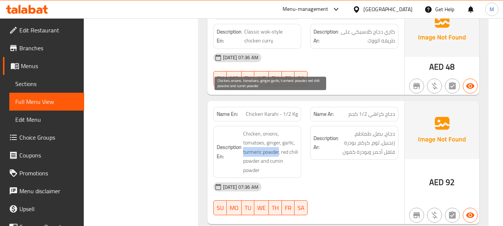
click at [271, 129] on span "Chicken, onions, tomatoes, ginger, garlic, turmeric powder, red chili powder an…" at bounding box center [270, 152] width 55 height 46
click at [256, 129] on span "Chicken, onions, tomatoes, ginger, garlic, turmeric powder, red chili powder an…" at bounding box center [270, 152] width 55 height 46
click at [260, 129] on span "Chicken, onions, tomatoes, ginger, garlic, turmeric powder, red chili powder an…" at bounding box center [270, 152] width 55 height 46
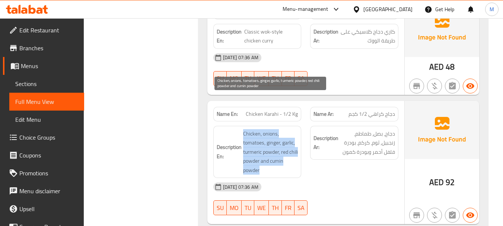
click at [260, 129] on span "Chicken, onions, tomatoes, ginger, garlic, turmeric powder, red chili powder an…" at bounding box center [270, 152] width 55 height 46
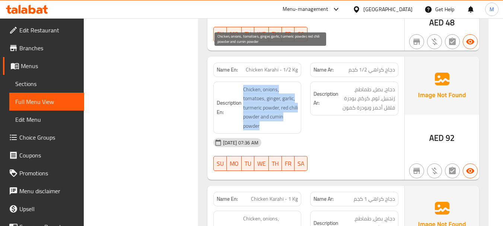
scroll to position [1675, 0]
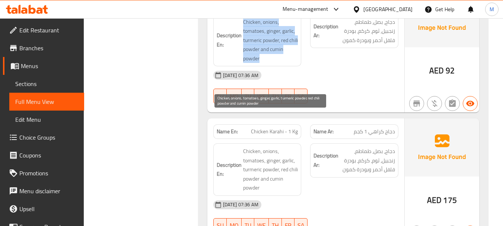
click at [274, 147] on span "Chicken, onions, tomatoes, ginger, garlic, turmeric powder, red chili powder an…" at bounding box center [270, 170] width 55 height 46
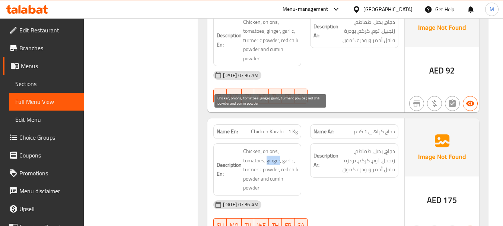
click at [274, 147] on span "Chicken, onions, tomatoes, ginger, garlic, turmeric powder, red chili powder an…" at bounding box center [270, 170] width 55 height 46
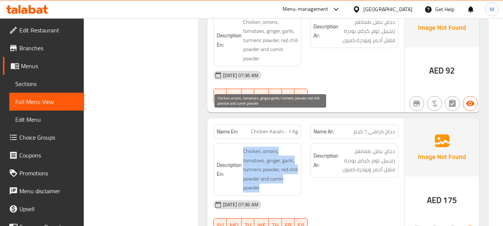
click at [274, 147] on span "Chicken, onions, tomatoes, ginger, garlic, turmeric powder, red chili powder an…" at bounding box center [270, 170] width 55 height 46
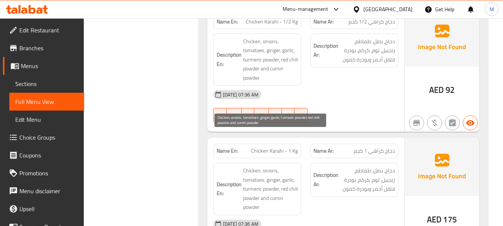
scroll to position [1638, 0]
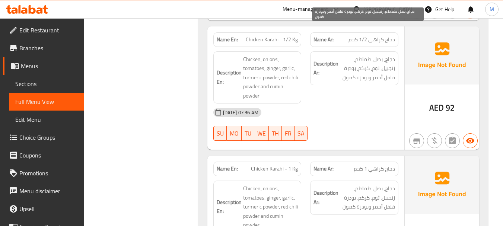
click at [360, 55] on span "دجاج، بصل، طماطم، زنجبيل، ثوم، كركم، بودرة فلفل أحمر وبودرة كمون" at bounding box center [367, 69] width 55 height 28
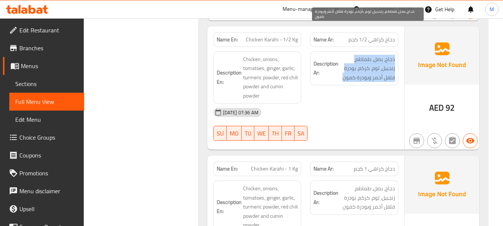
click at [360, 55] on span "دجاج، بصل، طماطم، زنجبيل، ثوم، كركم، بودرة فلفل أحمر وبودرة كمون" at bounding box center [367, 69] width 55 height 28
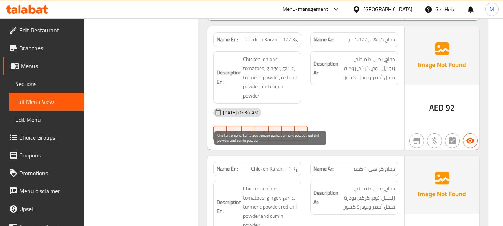
click at [249, 184] on span "Chicken, onions, tomatoes, ginger, garlic, turmeric powder, red chili powder an…" at bounding box center [270, 207] width 55 height 46
click at [253, 184] on span "Chicken, onions, tomatoes, ginger, garlic, turmeric powder, red chili powder an…" at bounding box center [270, 207] width 55 height 46
click at [254, 184] on span "Chicken, onions, tomatoes, ginger, garlic, turmeric powder, red chili powder an…" at bounding box center [270, 207] width 55 height 46
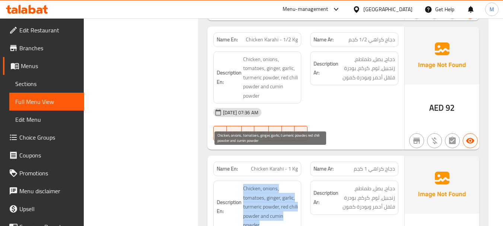
click at [254, 184] on span "Chicken, onions, tomatoes, ginger, garlic, turmeric powder, red chili powder an…" at bounding box center [270, 207] width 55 height 46
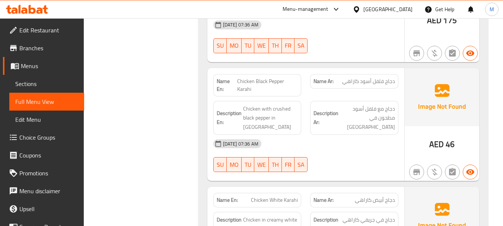
scroll to position [1862, 0]
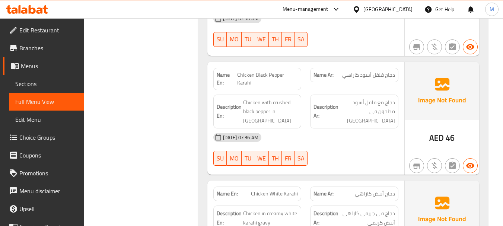
click at [328, 128] on div "[DATE] 07:36 AM SU MO TU WE TH FR SA" at bounding box center [306, 149] width 194 height 42
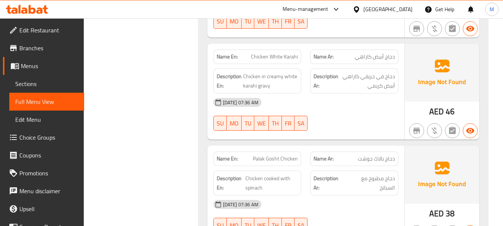
scroll to position [2010, 0]
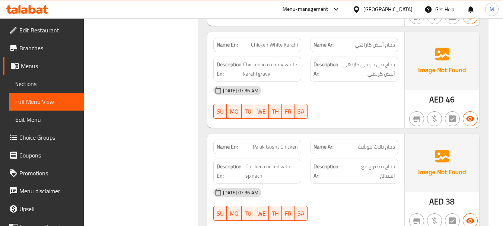
click at [322, 184] on div "[DATE] 07:36 AM SU MO TU WE TH FR SA" at bounding box center [306, 205] width 194 height 42
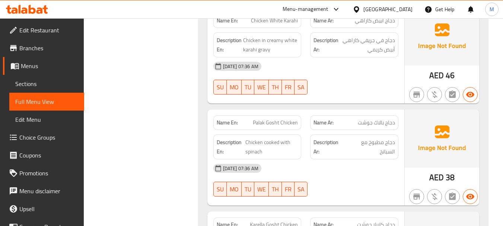
scroll to position [2085, 0]
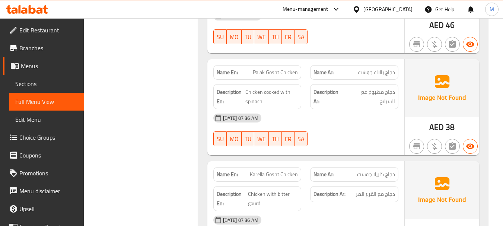
click at [261, 69] on span "Palak Gosht Chicken" at bounding box center [275, 73] width 45 height 8
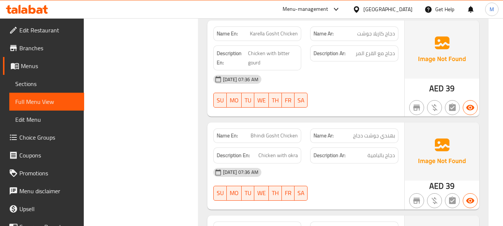
scroll to position [2234, 0]
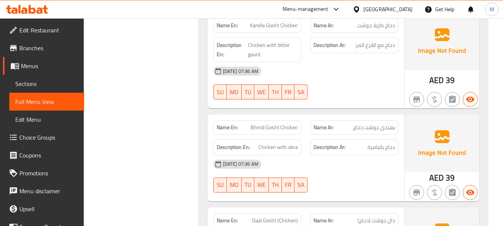
click at [282, 124] on span "Bhindi Gosht Chicken" at bounding box center [274, 128] width 47 height 8
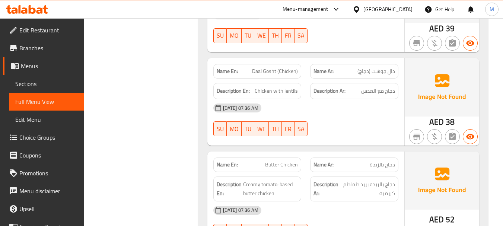
scroll to position [2420, 0]
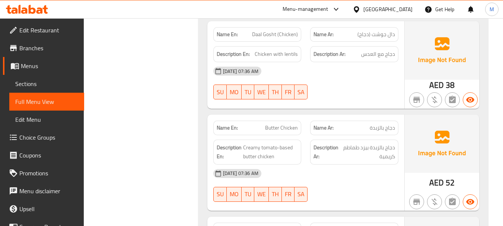
click at [350, 165] on div "[DATE] 07:36 AM SU MO TU WE TH FR SA" at bounding box center [306, 186] width 194 height 42
click at [277, 143] on span "Creamy tomato-based butter chicken" at bounding box center [270, 152] width 55 height 18
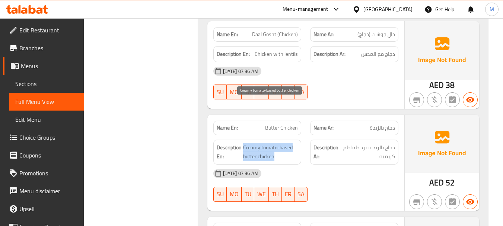
click at [277, 143] on span "Creamy tomato-based butter chicken" at bounding box center [270, 152] width 55 height 18
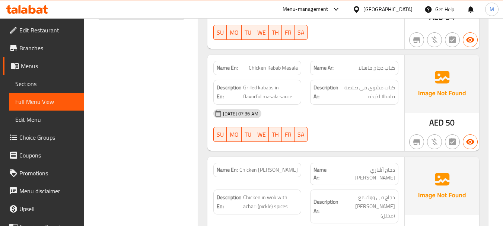
scroll to position [64, 0]
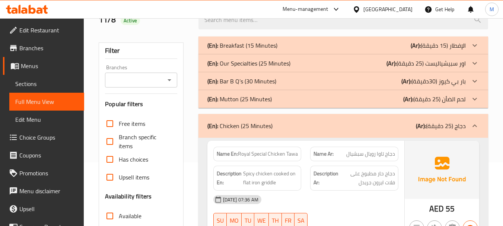
click at [302, 128] on div "(En): Chicken (25 Minutes) (Ar): دجاج (25 دقيقة)" at bounding box center [336, 125] width 258 height 9
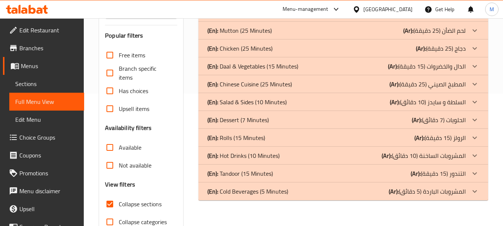
scroll to position [96, 0]
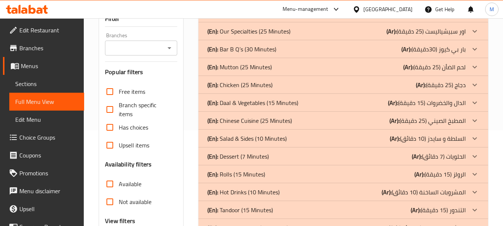
click at [236, 18] on p "(En): Daal & Vegetables (15 Minutes)" at bounding box center [242, 13] width 70 height 9
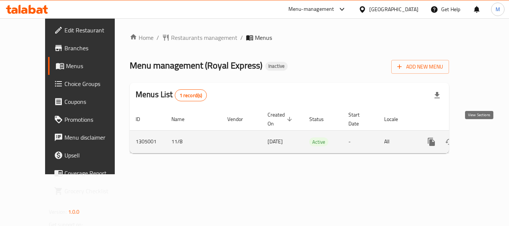
click at [478, 133] on link "enhanced table" at bounding box center [485, 142] width 18 height 18
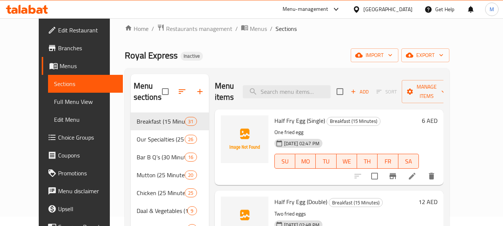
scroll to position [37, 0]
